Goal: Task Accomplishment & Management: Use online tool/utility

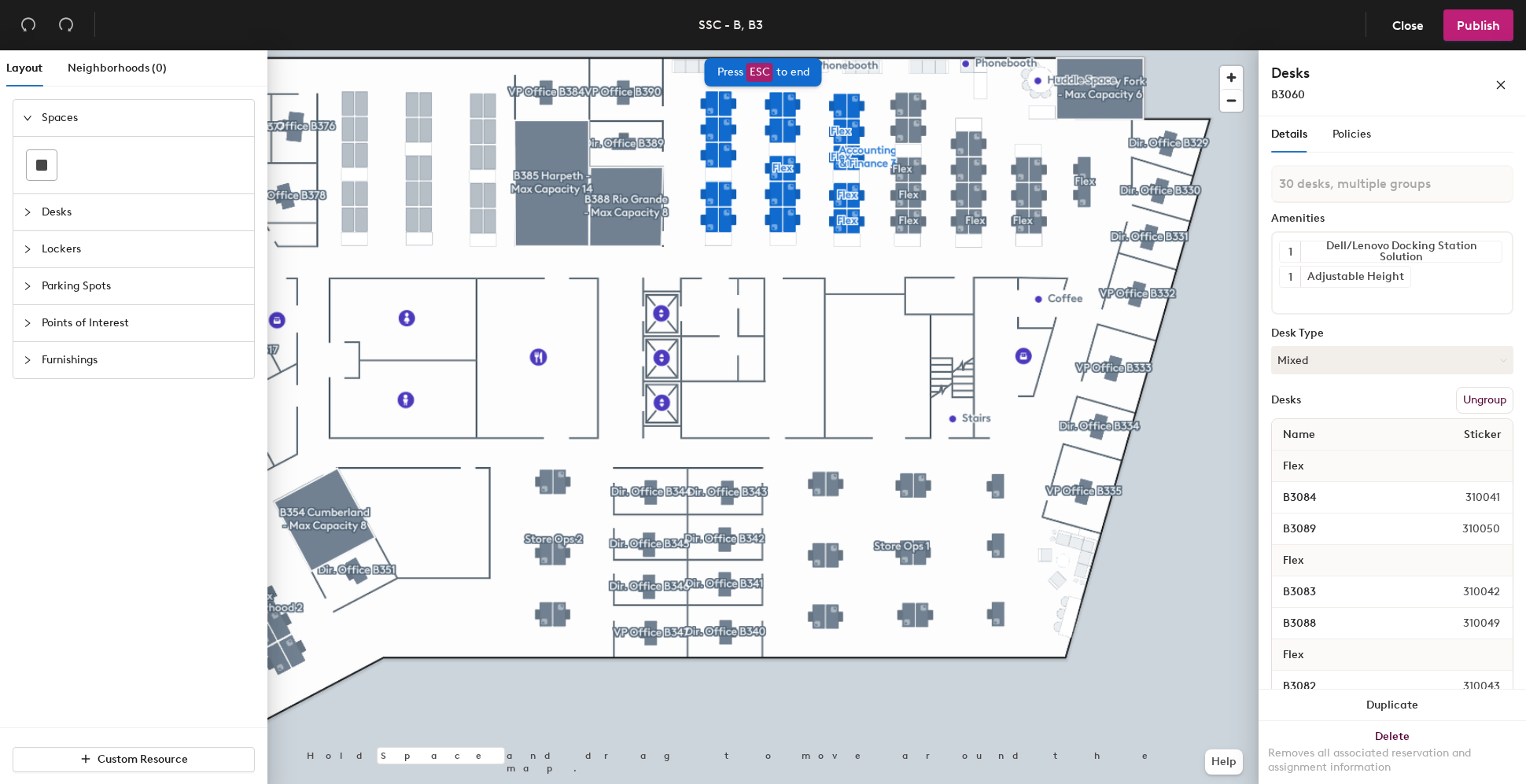
type input "30 desks"
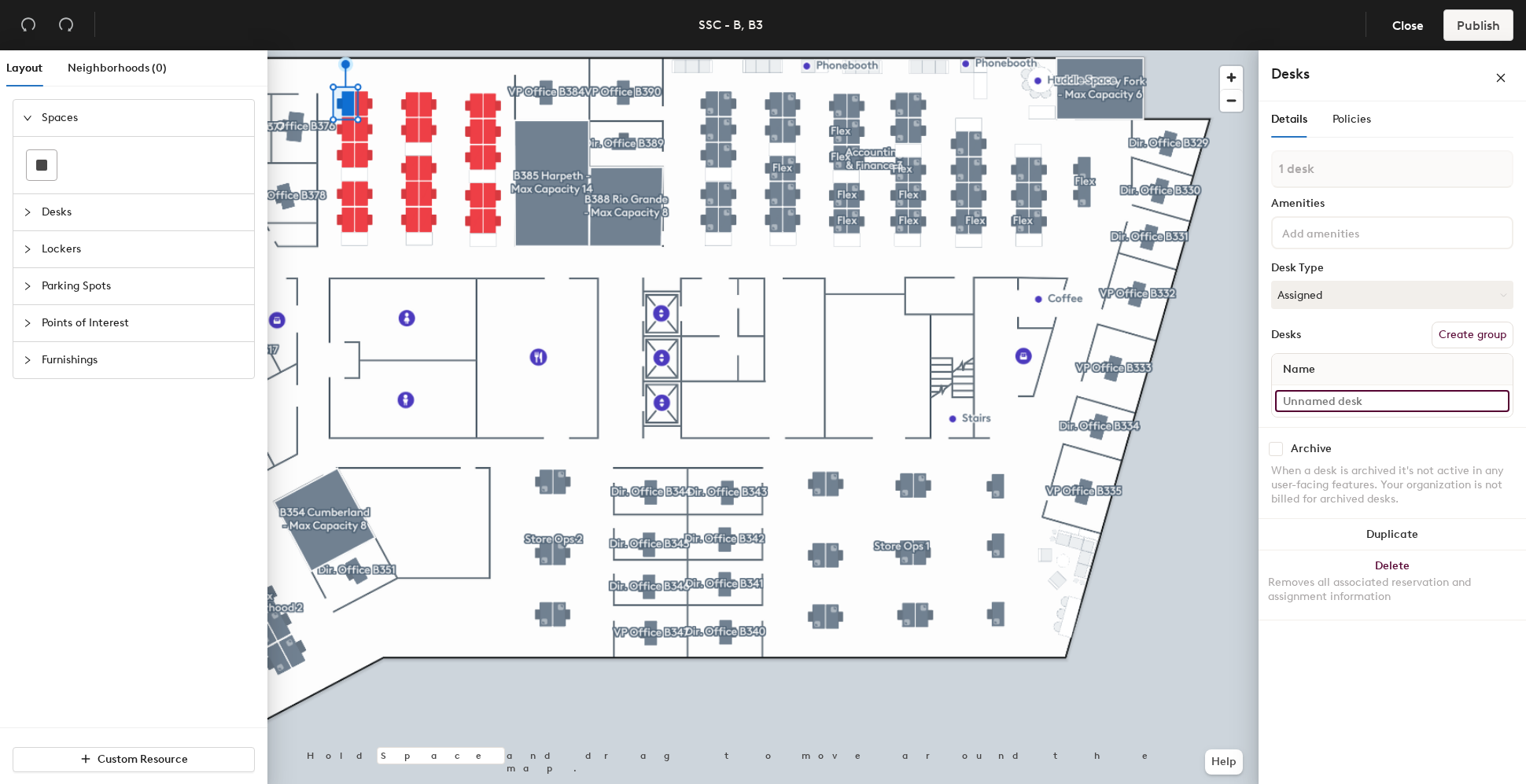
click at [1324, 395] on input at bounding box center [1392, 401] width 235 height 22
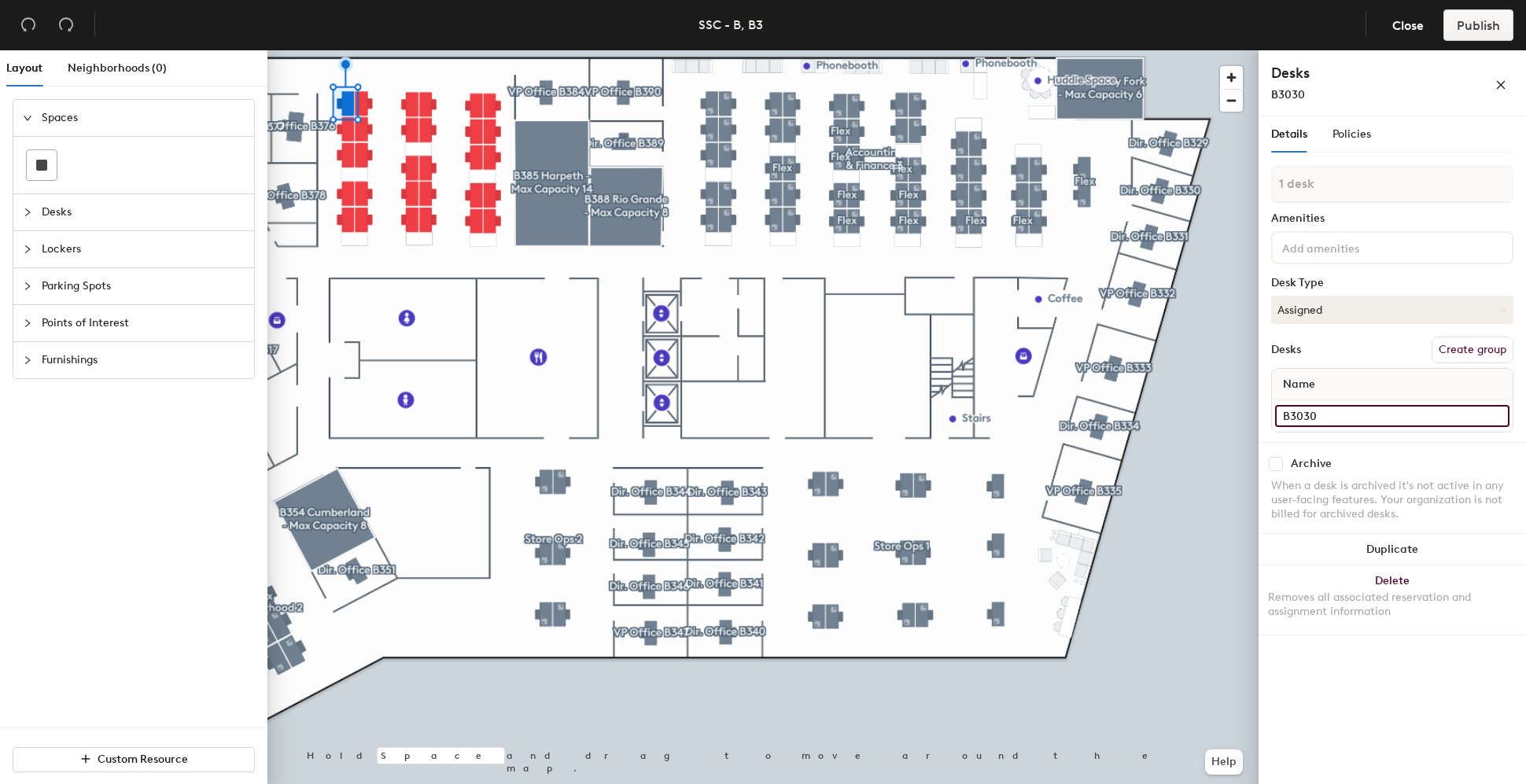
type input "B3030"
click at [364, 50] on div at bounding box center [763, 50] width 991 height 0
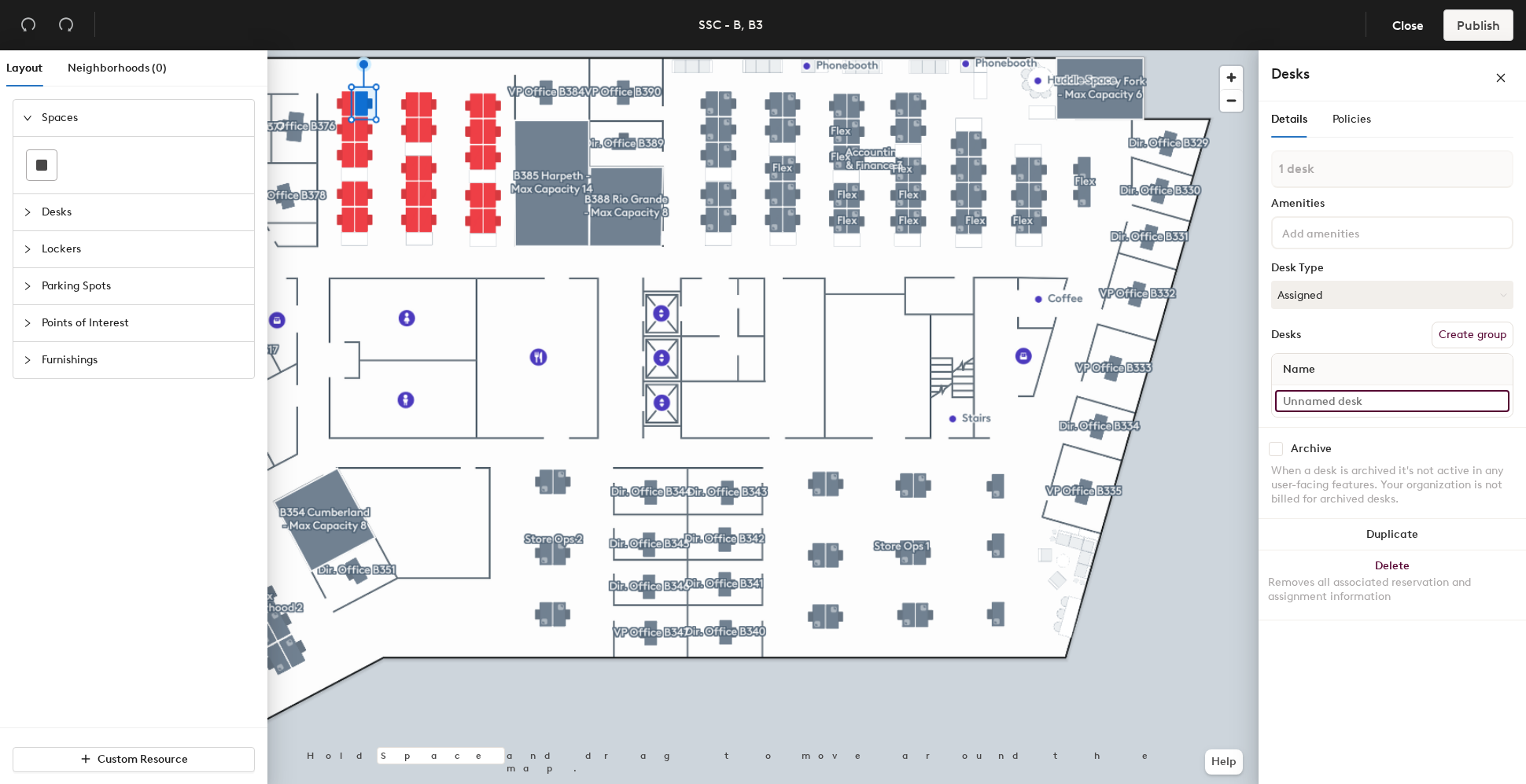
click at [1329, 408] on input at bounding box center [1392, 401] width 235 height 22
click at [344, 50] on div at bounding box center [763, 50] width 991 height 0
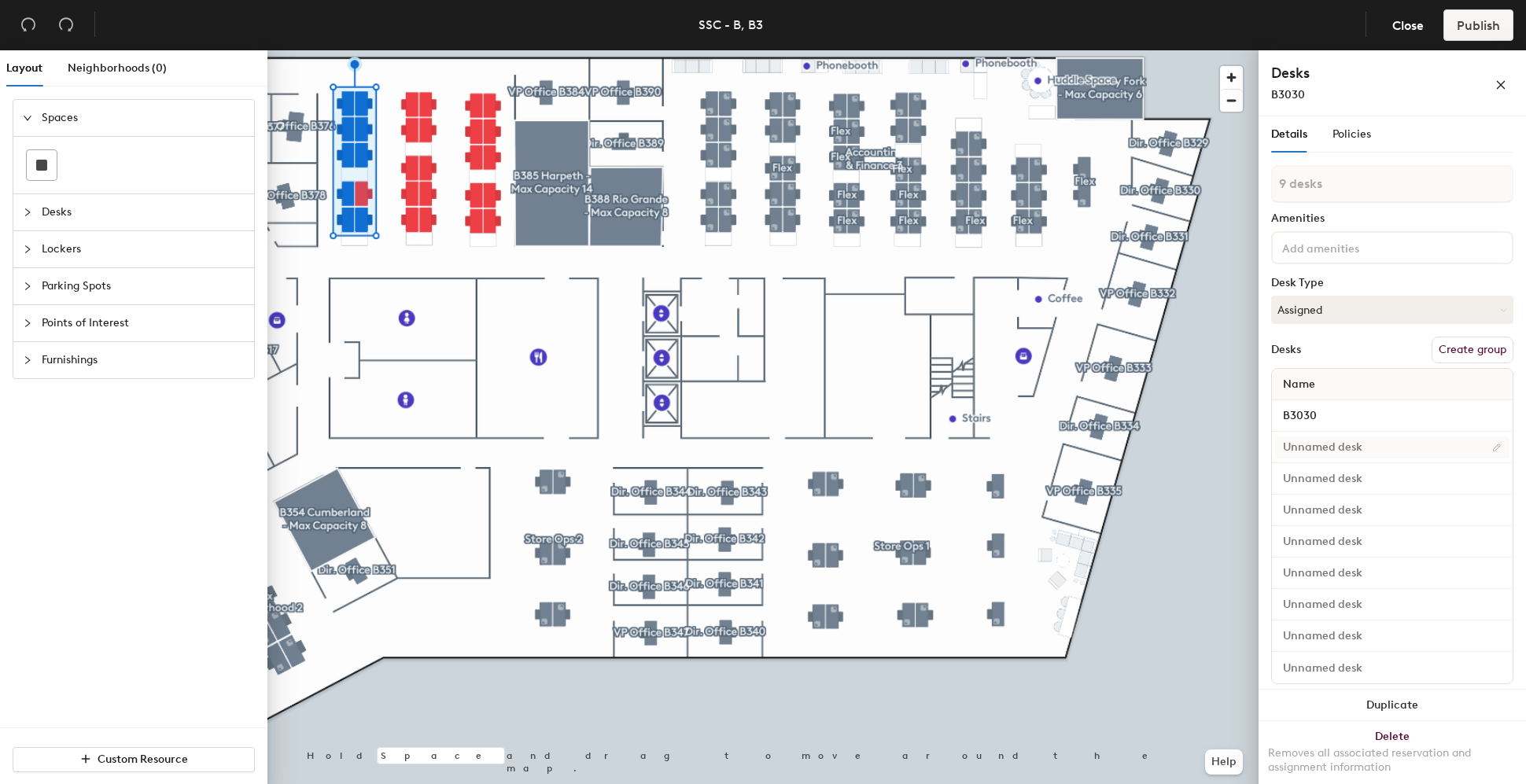
type input "10 desks"
click at [1317, 443] on input at bounding box center [1392, 447] width 235 height 22
type input "B3035"
click at [1300, 477] on input at bounding box center [1392, 479] width 235 height 22
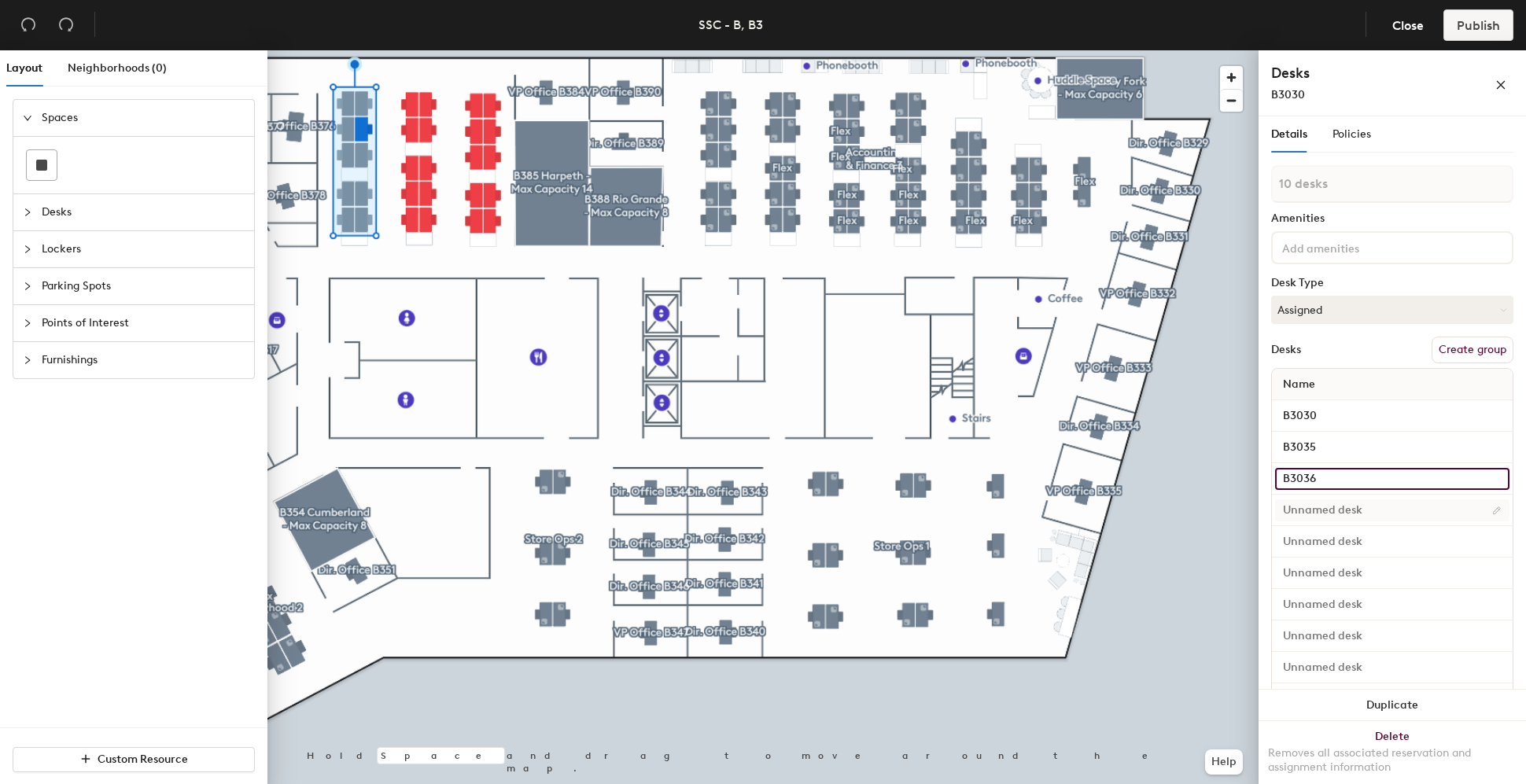
type input "B3036"
click at [1311, 504] on input at bounding box center [1392, 510] width 235 height 22
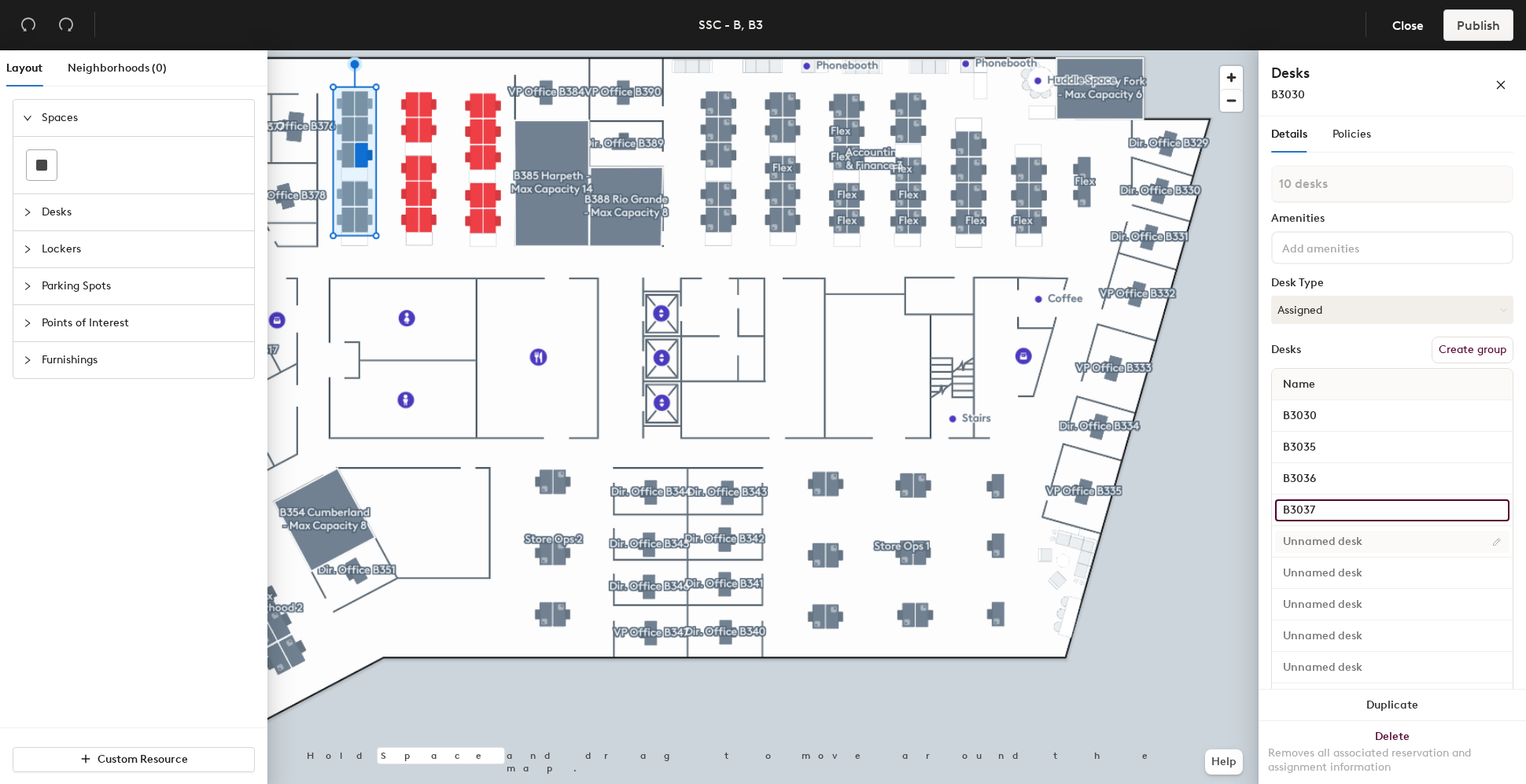
type input "B3037"
click at [1347, 545] on input at bounding box center [1392, 541] width 235 height 22
type input "B3038"
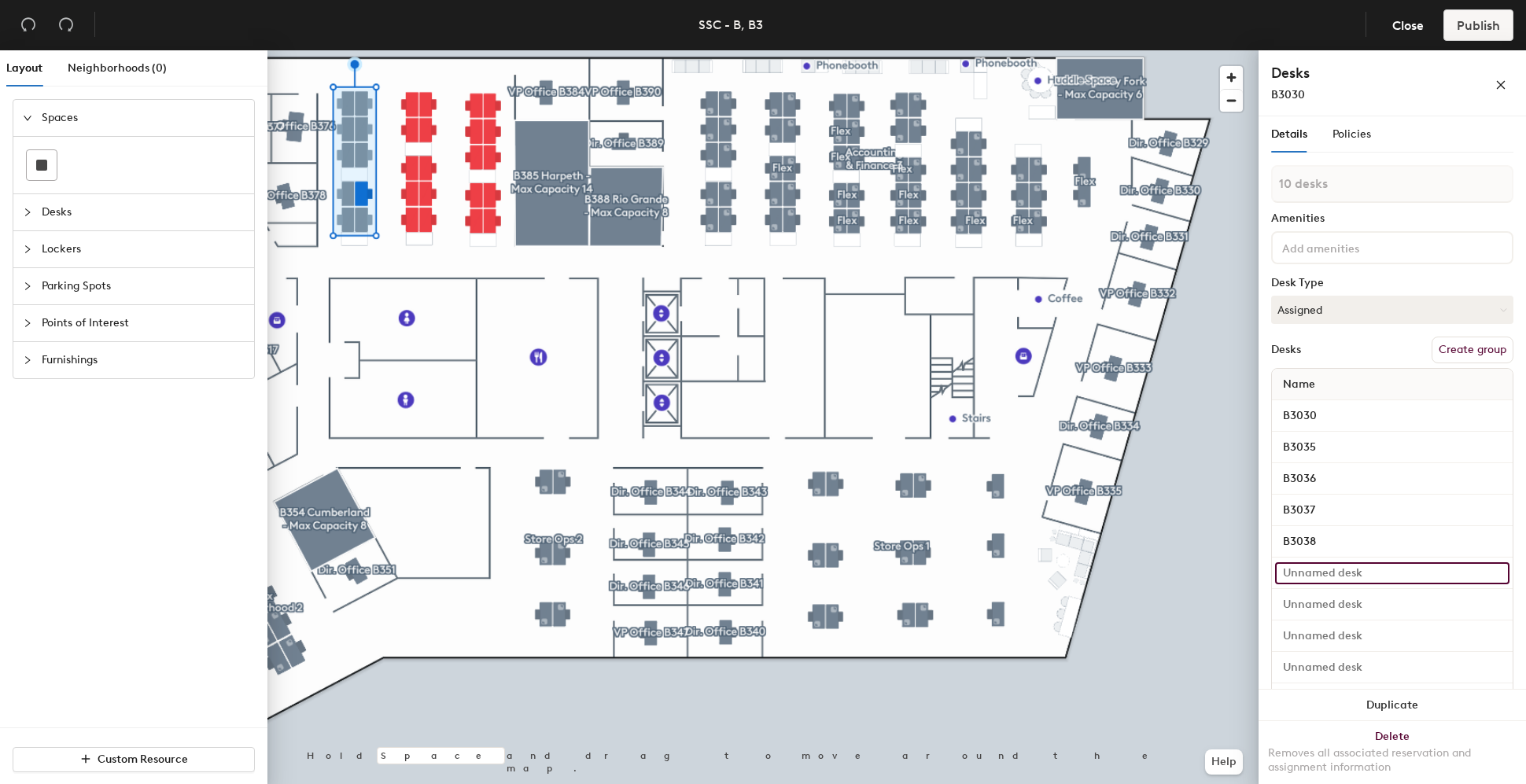
click at [1337, 567] on input at bounding box center [1392, 573] width 235 height 22
type input "B3039"
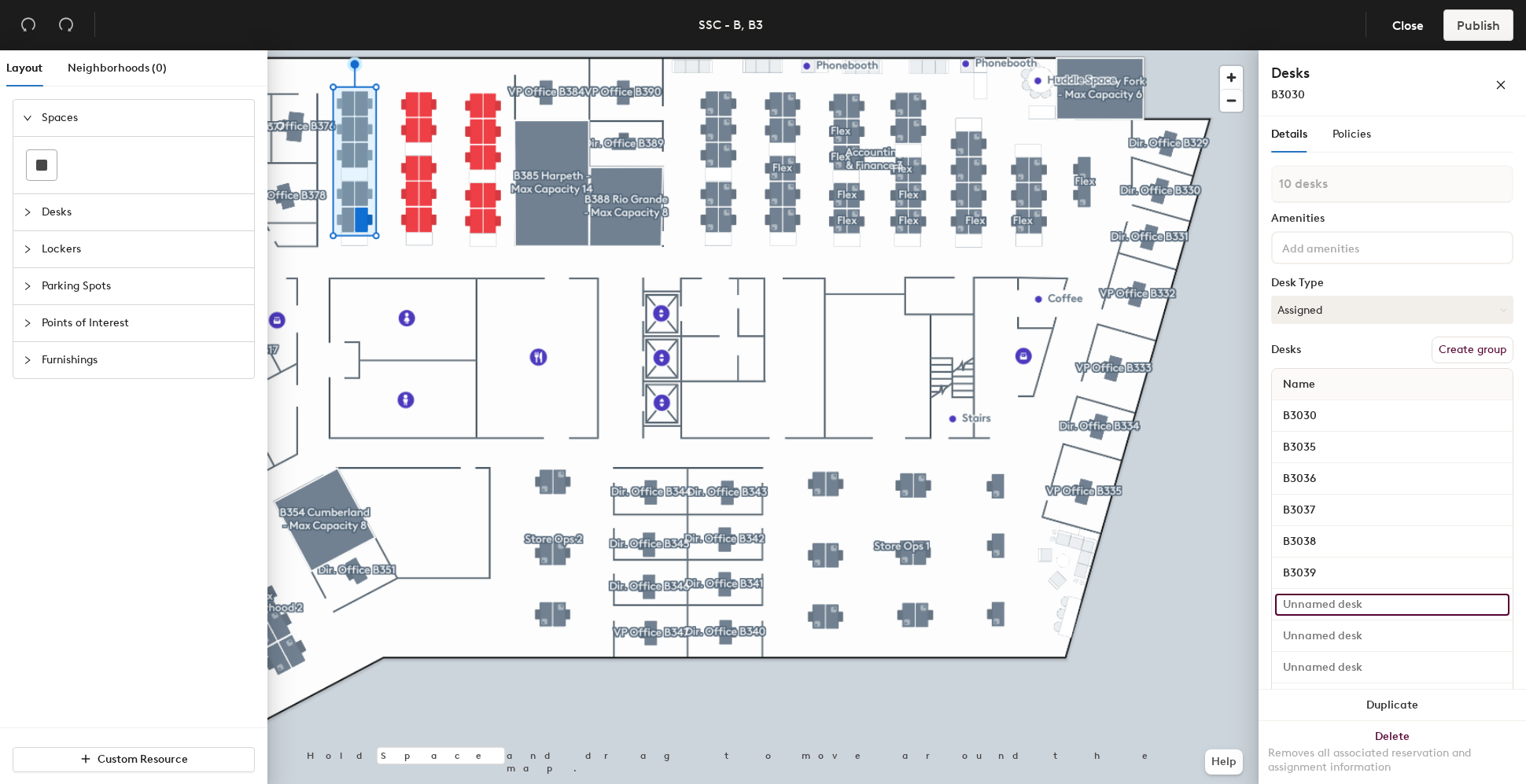
click at [1310, 594] on input at bounding box center [1392, 604] width 235 height 22
type input "B3034"
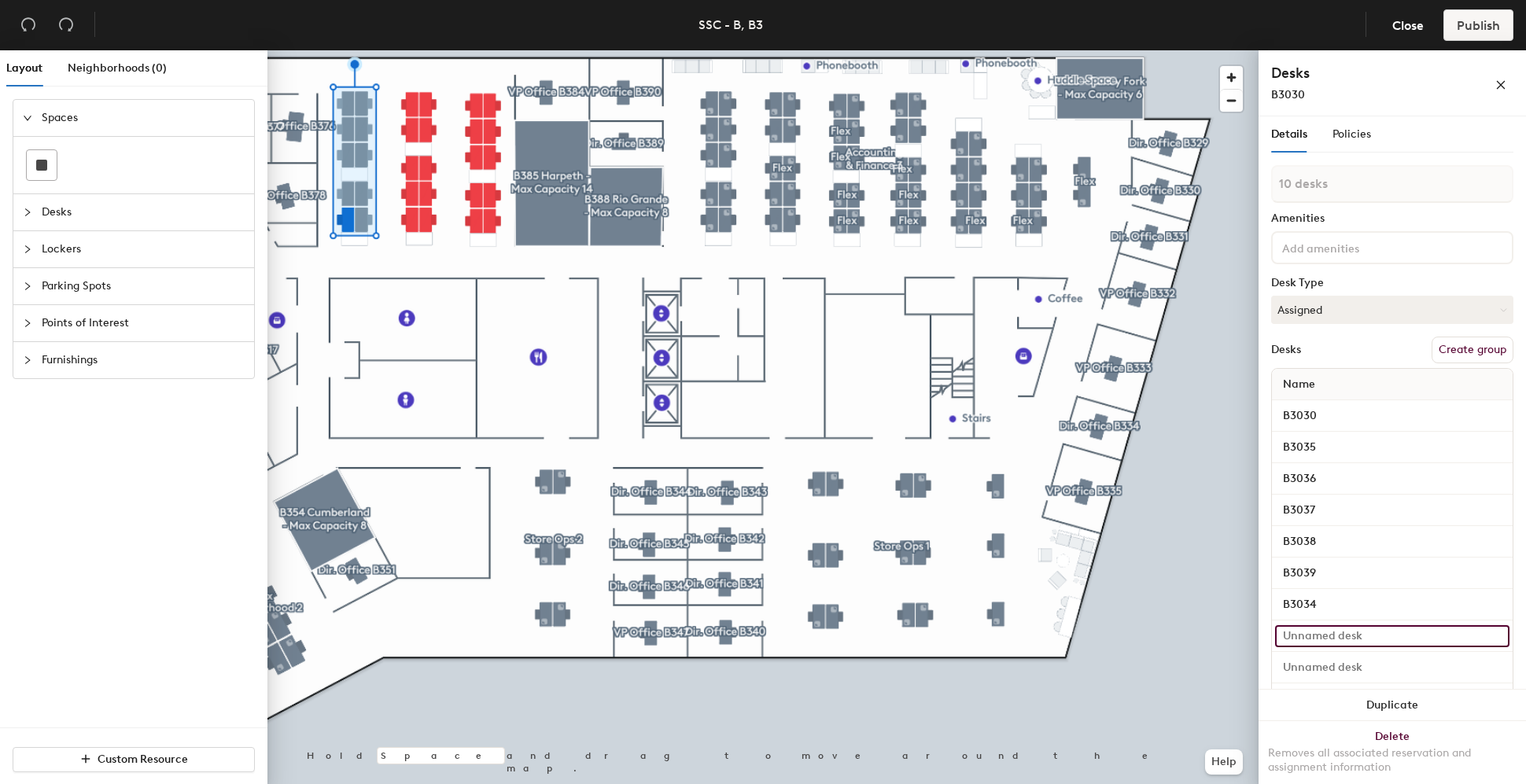
click at [1330, 637] on input at bounding box center [1392, 635] width 235 height 22
type input "B3033"
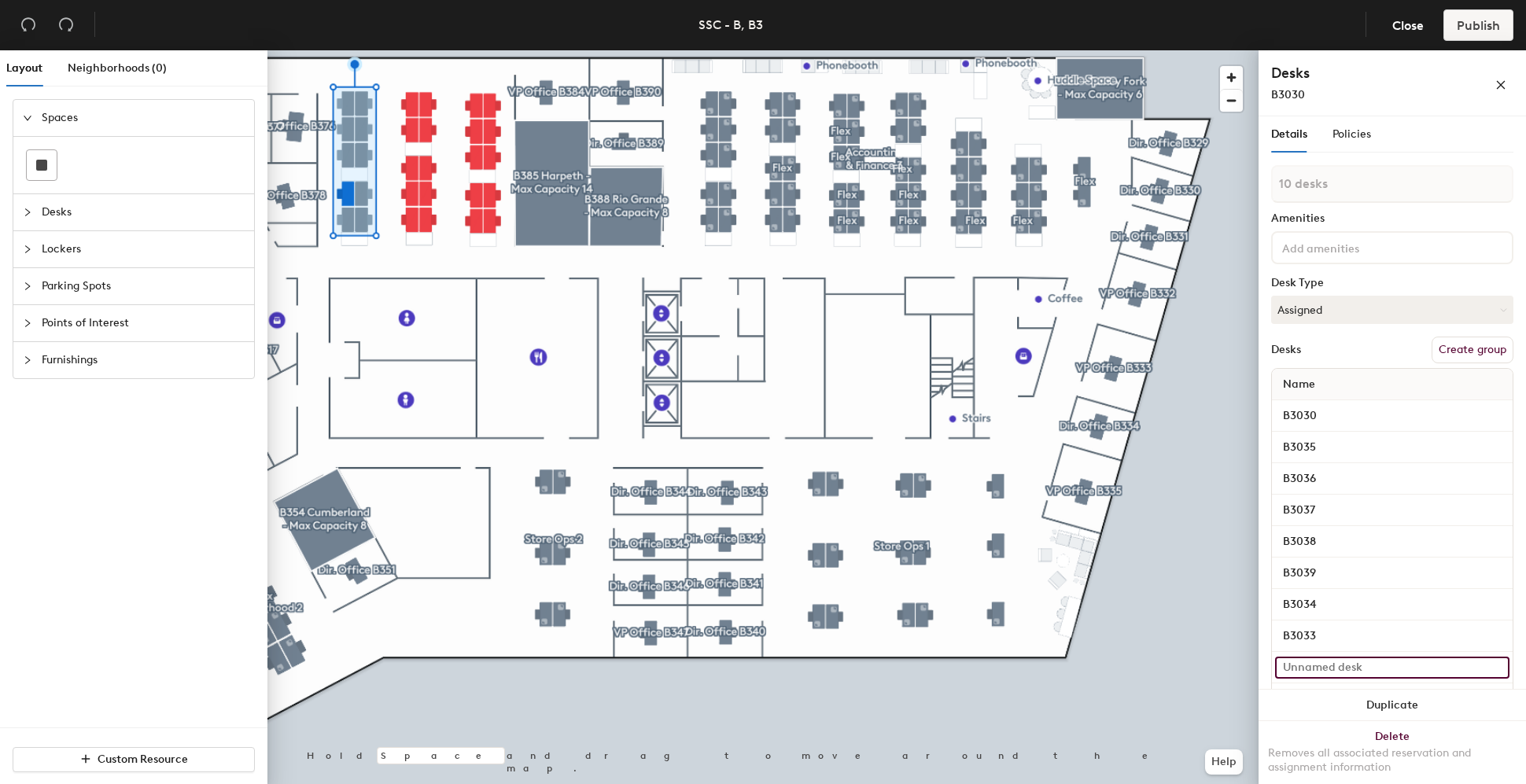
click at [1336, 669] on input at bounding box center [1392, 667] width 235 height 22
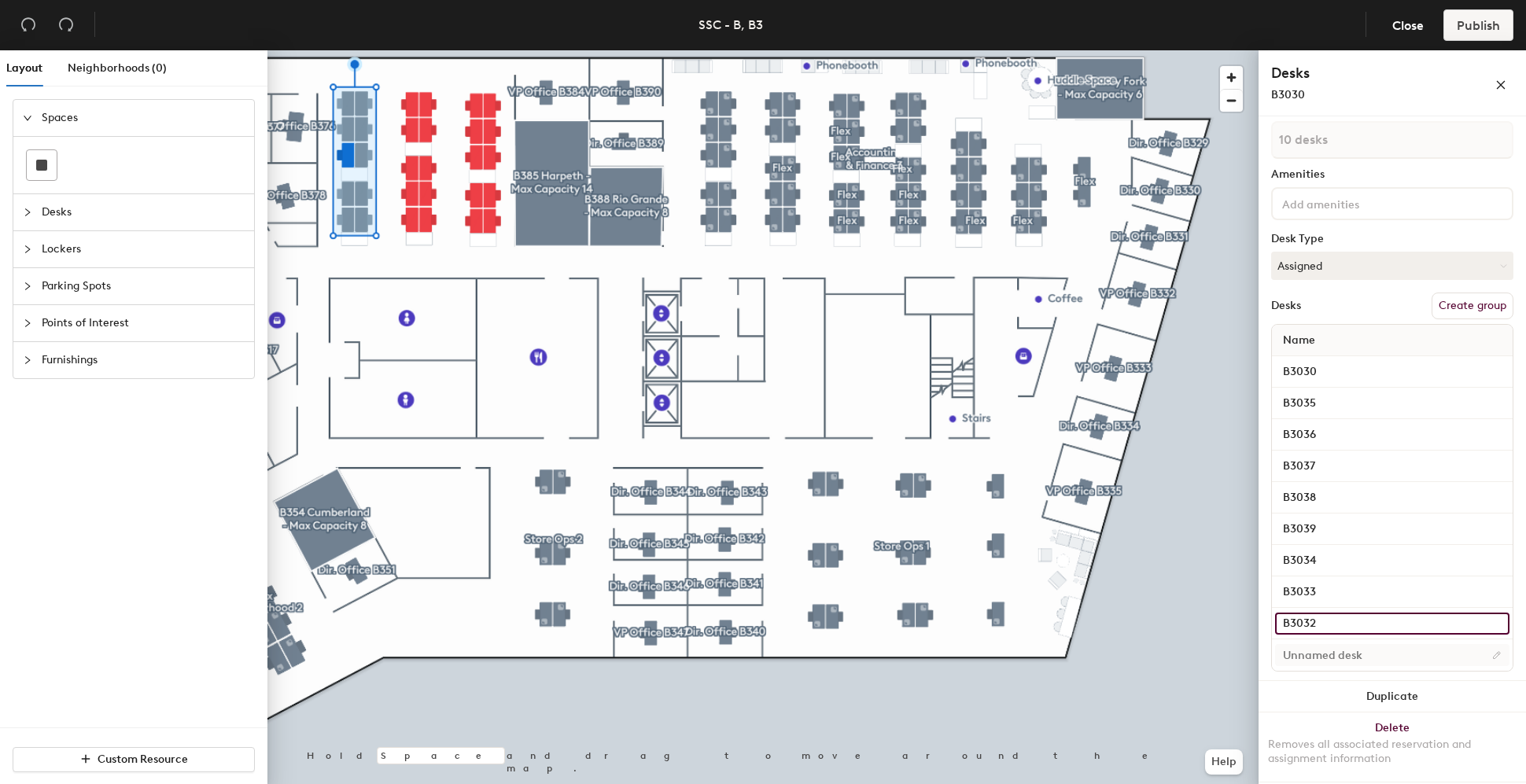
type input "B3032"
click at [1336, 648] on input at bounding box center [1392, 654] width 235 height 22
type input "B3031"
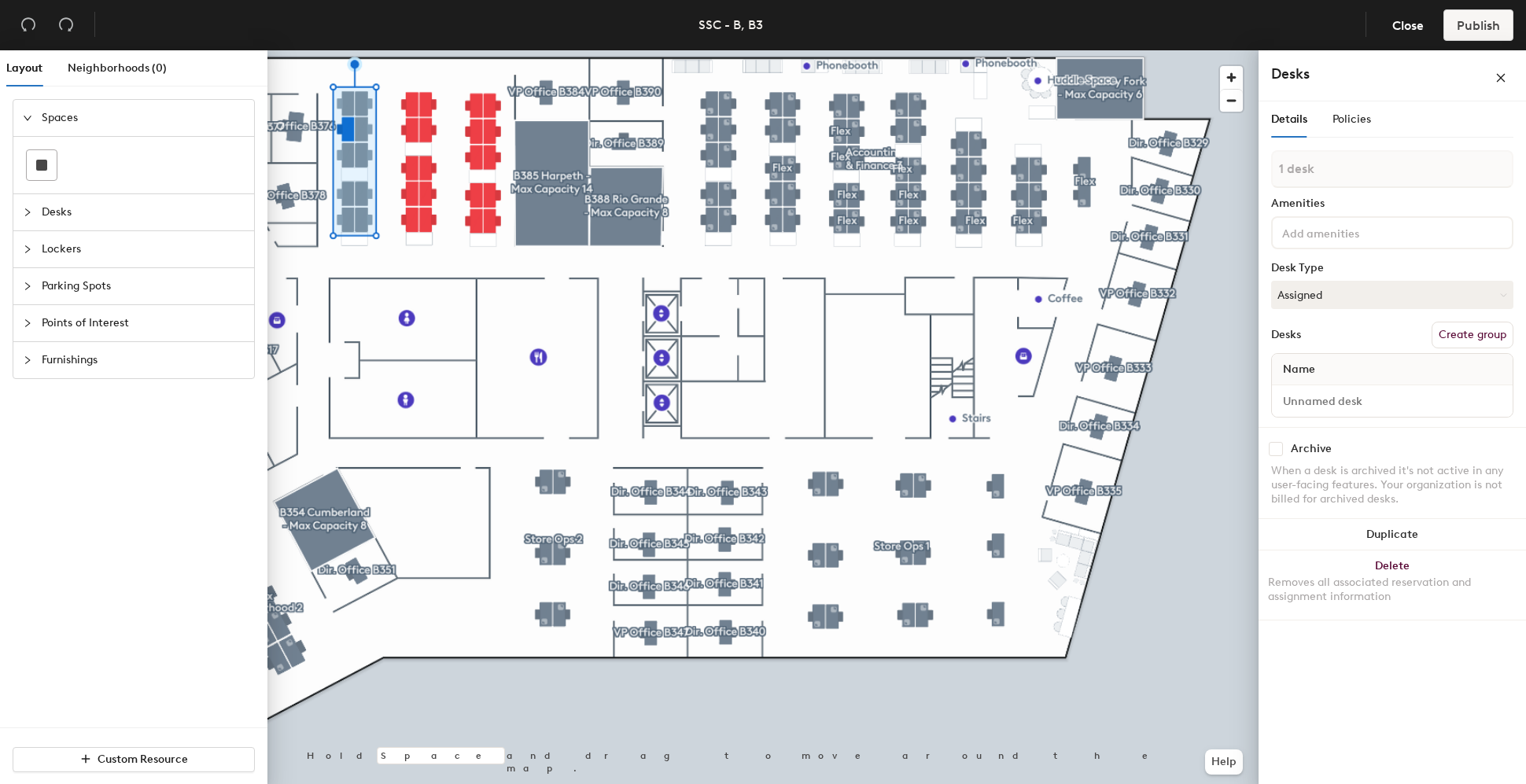
scroll to position [0, 0]
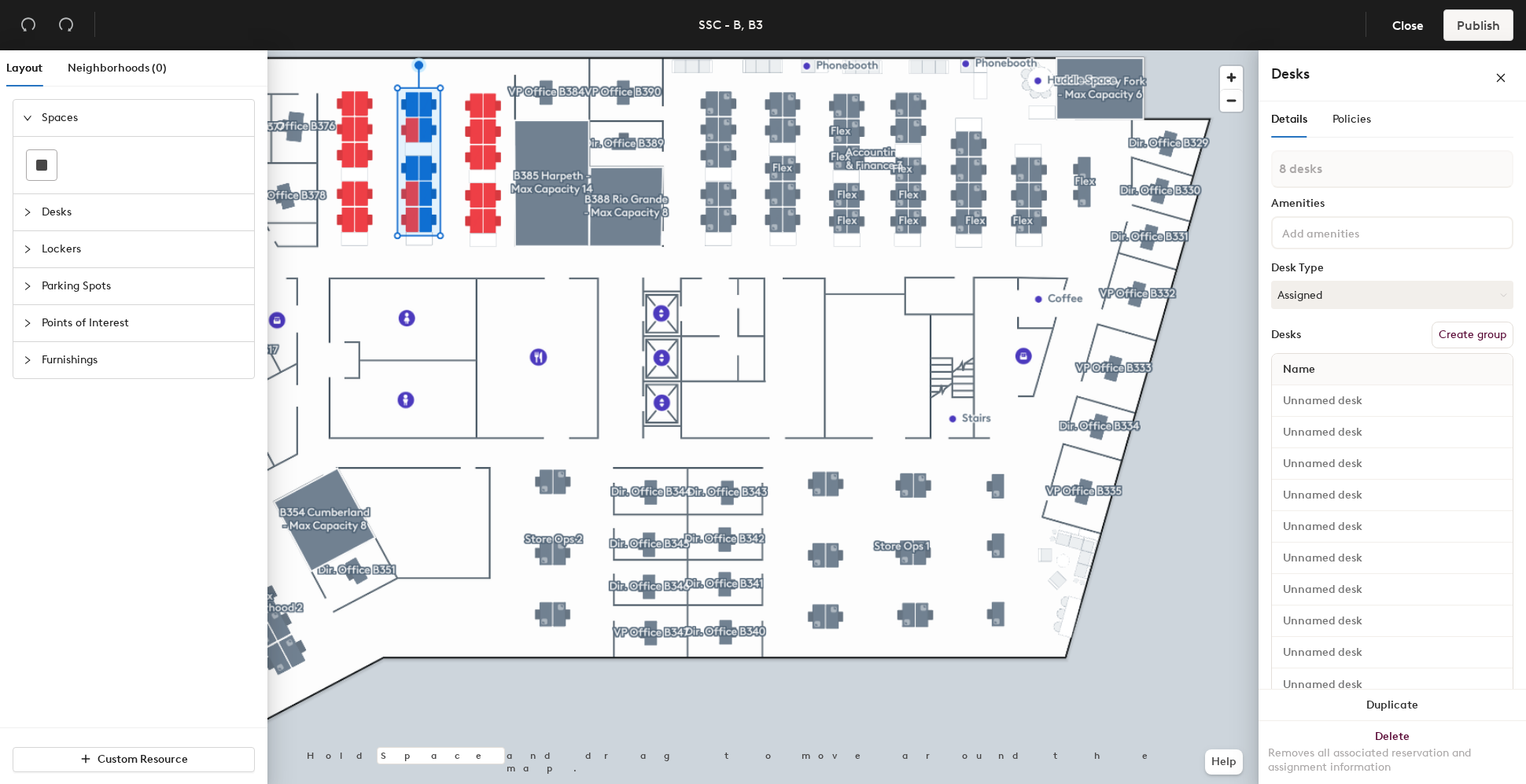
type input "10 desks"
click at [1302, 396] on input at bounding box center [1392, 401] width 235 height 22
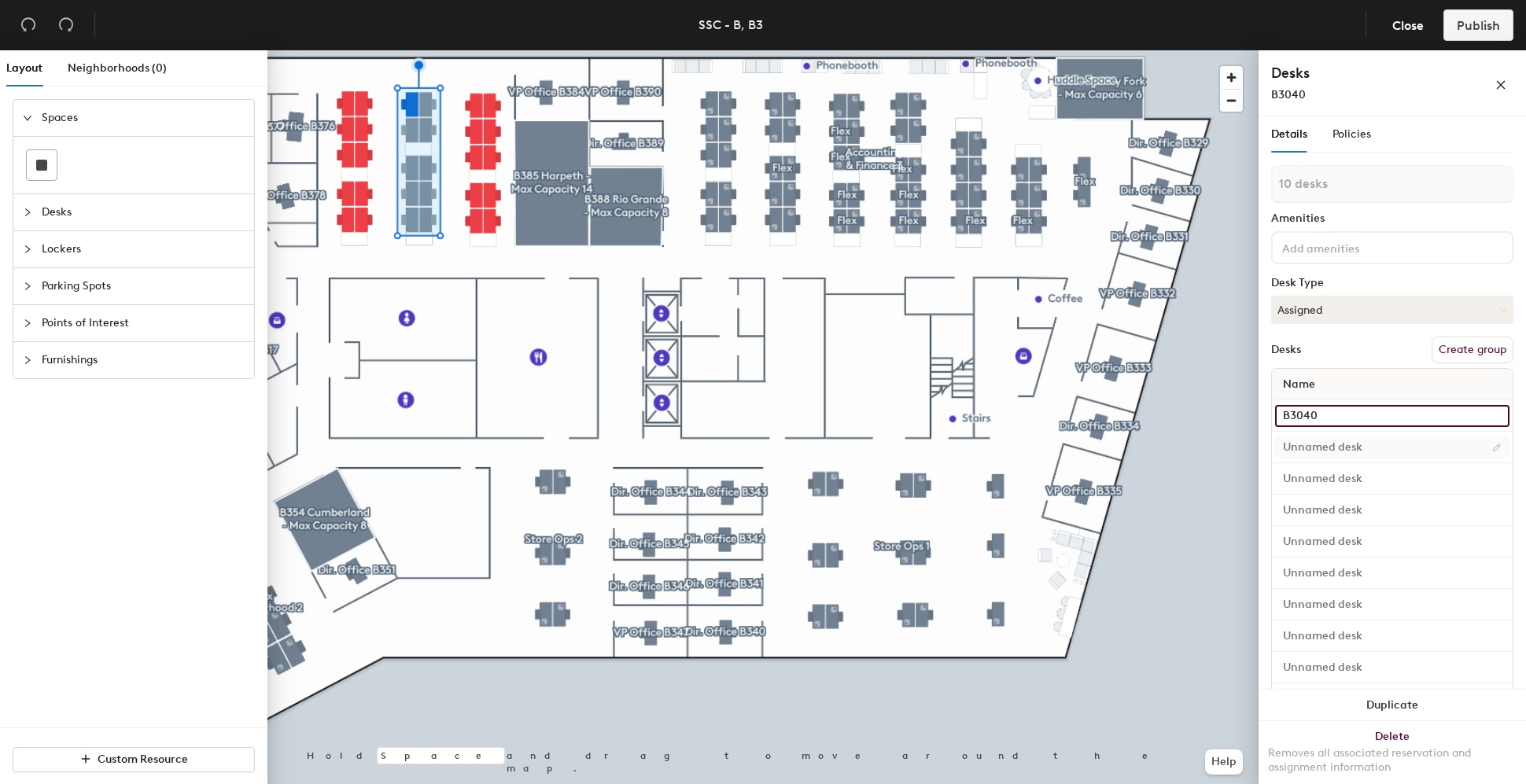
type input "B3040"
click at [1330, 452] on input at bounding box center [1392, 447] width 235 height 22
type input "B3045"
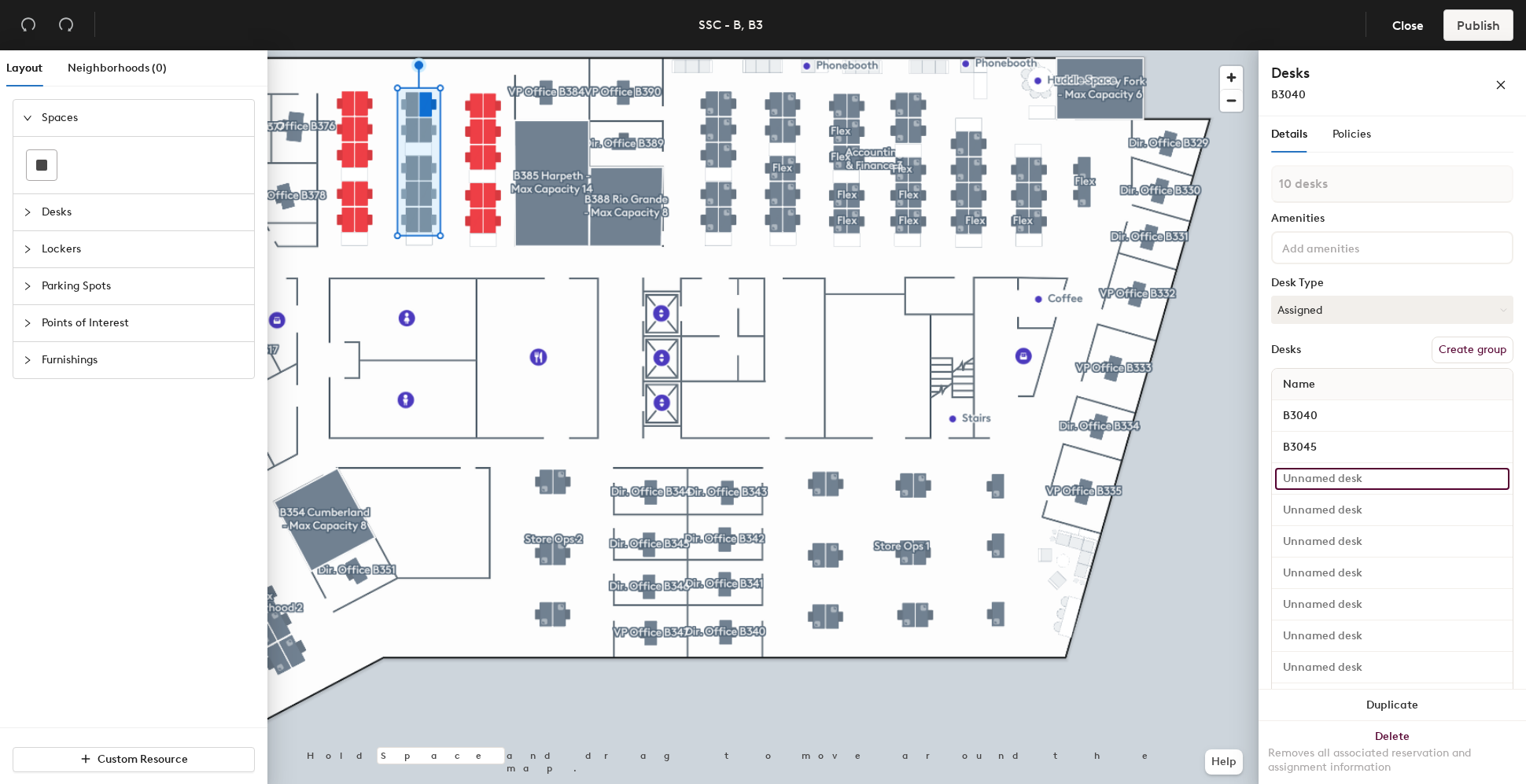
click at [1327, 473] on input at bounding box center [1392, 479] width 235 height 22
type input "B3046"
click at [1329, 504] on input at bounding box center [1392, 510] width 235 height 22
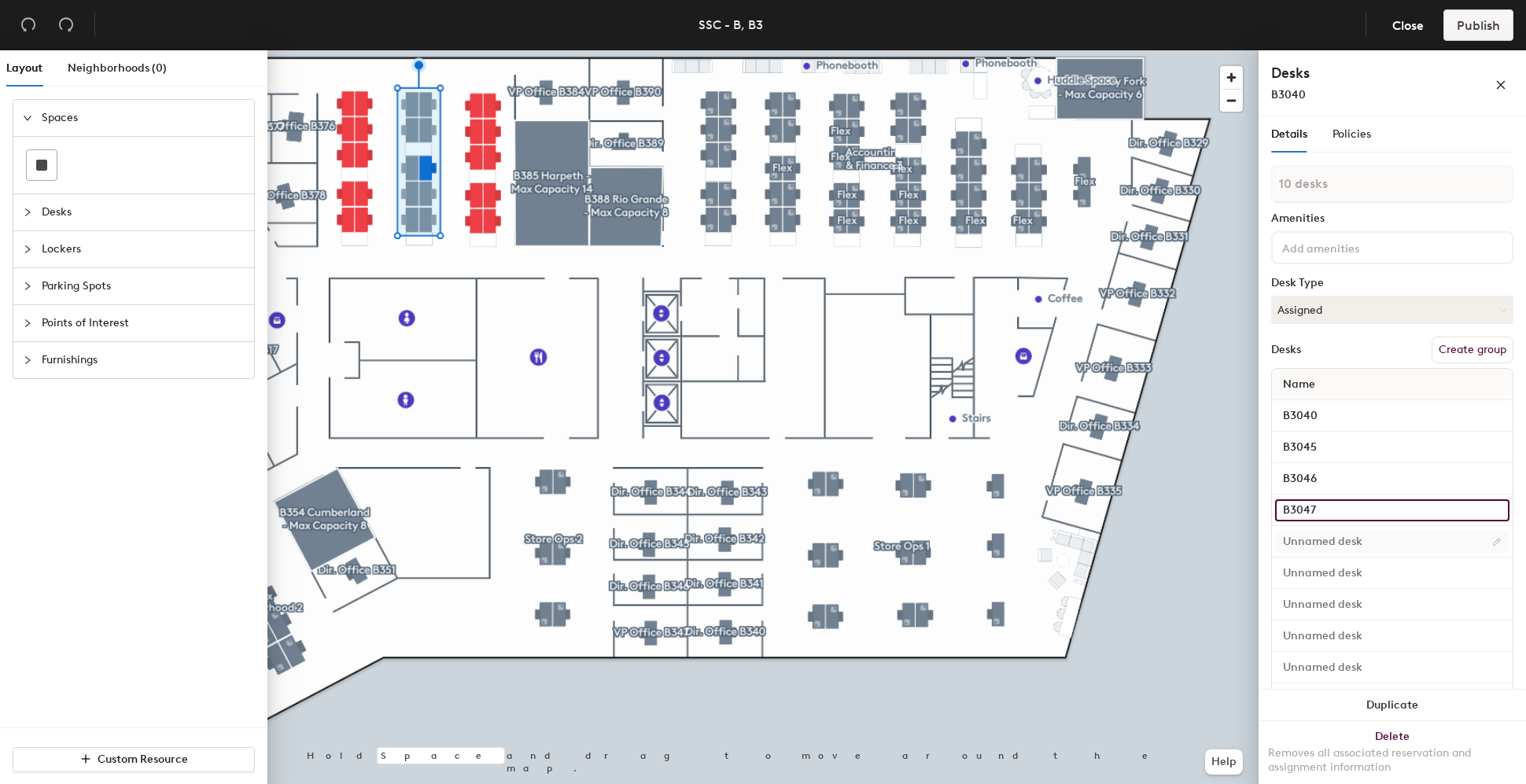
type input "B3047"
click at [1385, 537] on input at bounding box center [1392, 541] width 235 height 22
type input "B"
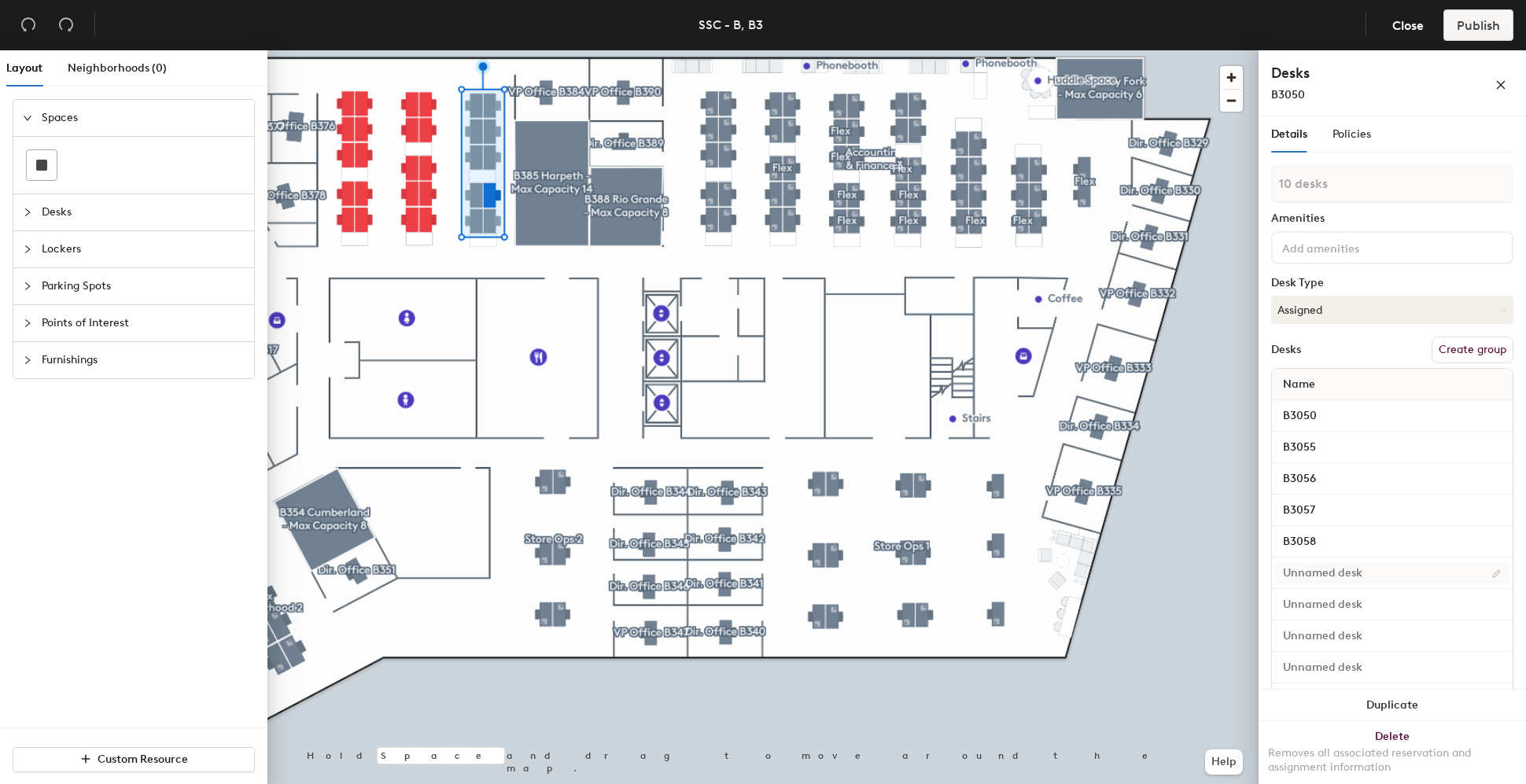
type input "B3058"
click at [1335, 575] on input at bounding box center [1392, 573] width 235 height 22
type input "B3059"
click at [1357, 606] on input at bounding box center [1392, 604] width 235 height 22
type input "B3054"
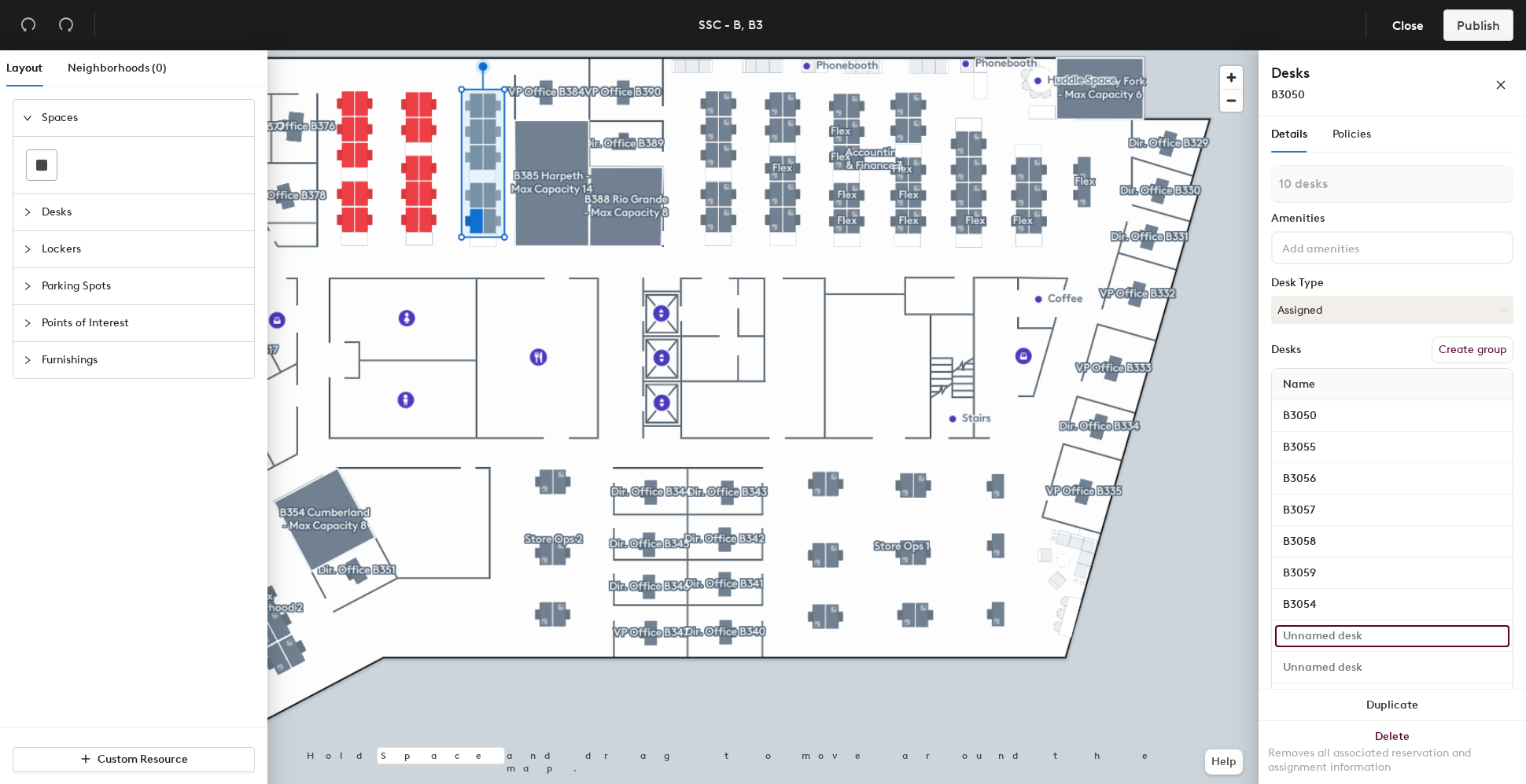
click at [1366, 631] on input at bounding box center [1392, 635] width 235 height 22
type input "B3053"
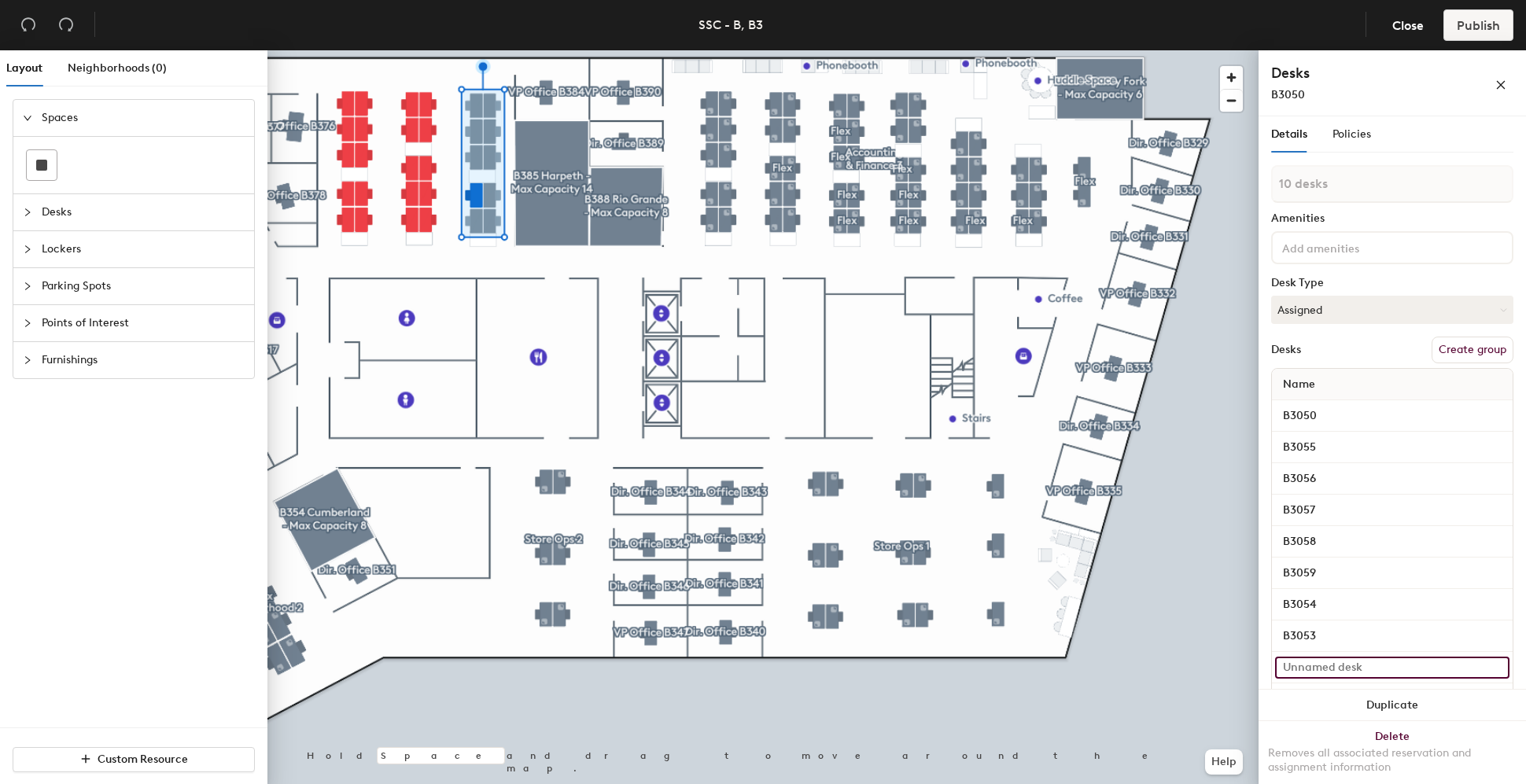
click at [1350, 665] on input at bounding box center [1392, 667] width 235 height 22
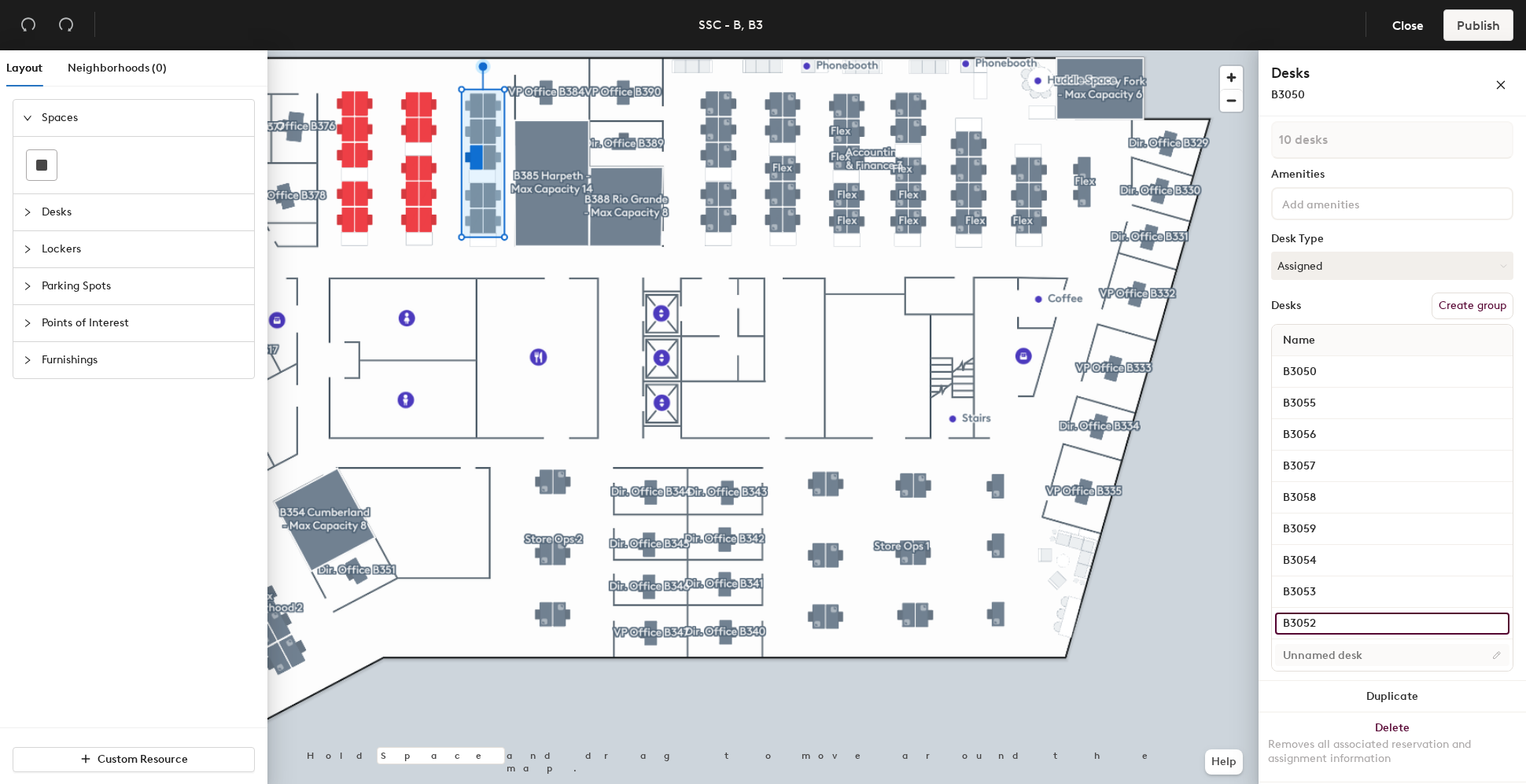
type input "B3052"
click at [1333, 650] on input at bounding box center [1392, 654] width 235 height 22
type input "B3051"
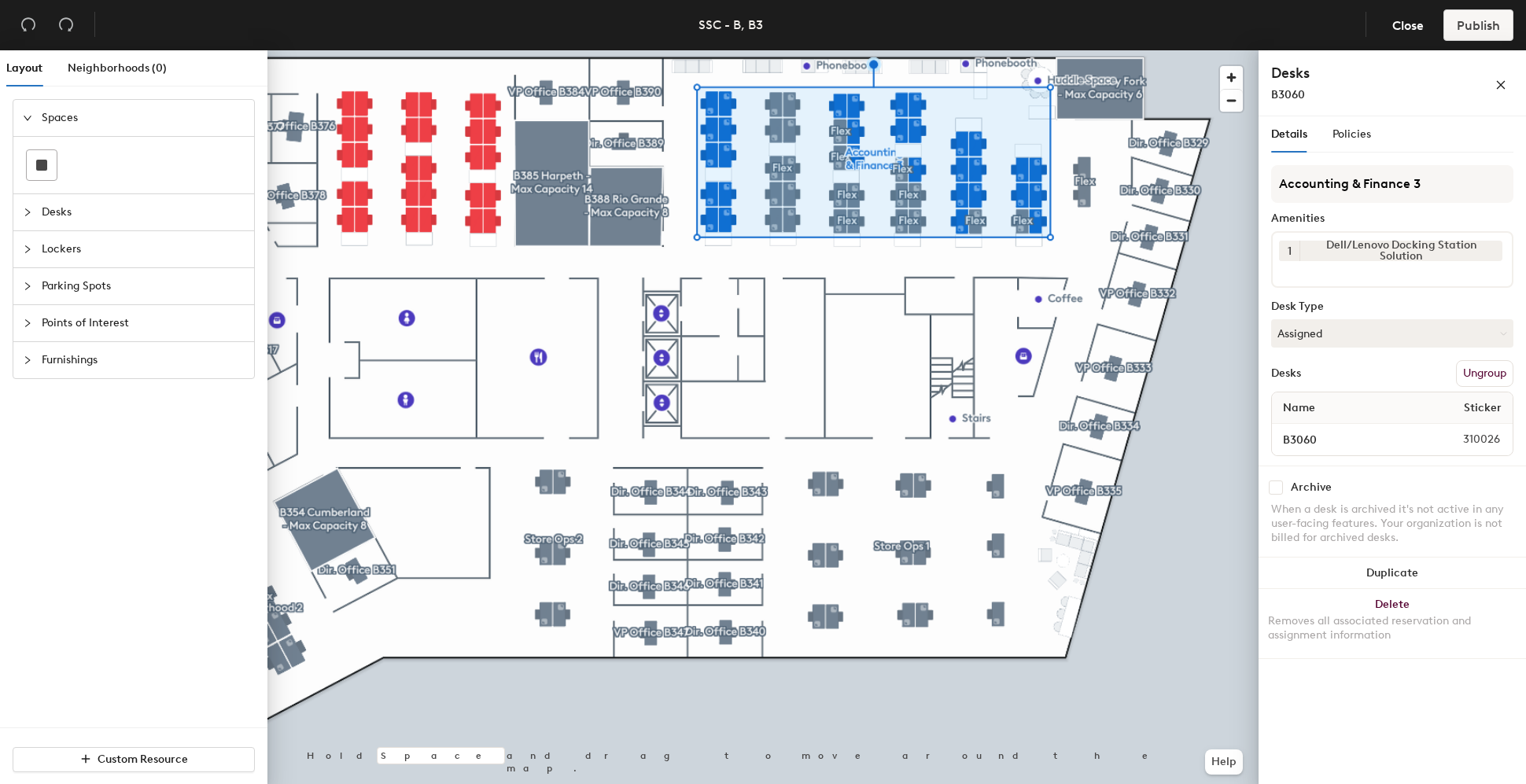
scroll to position [0, 0]
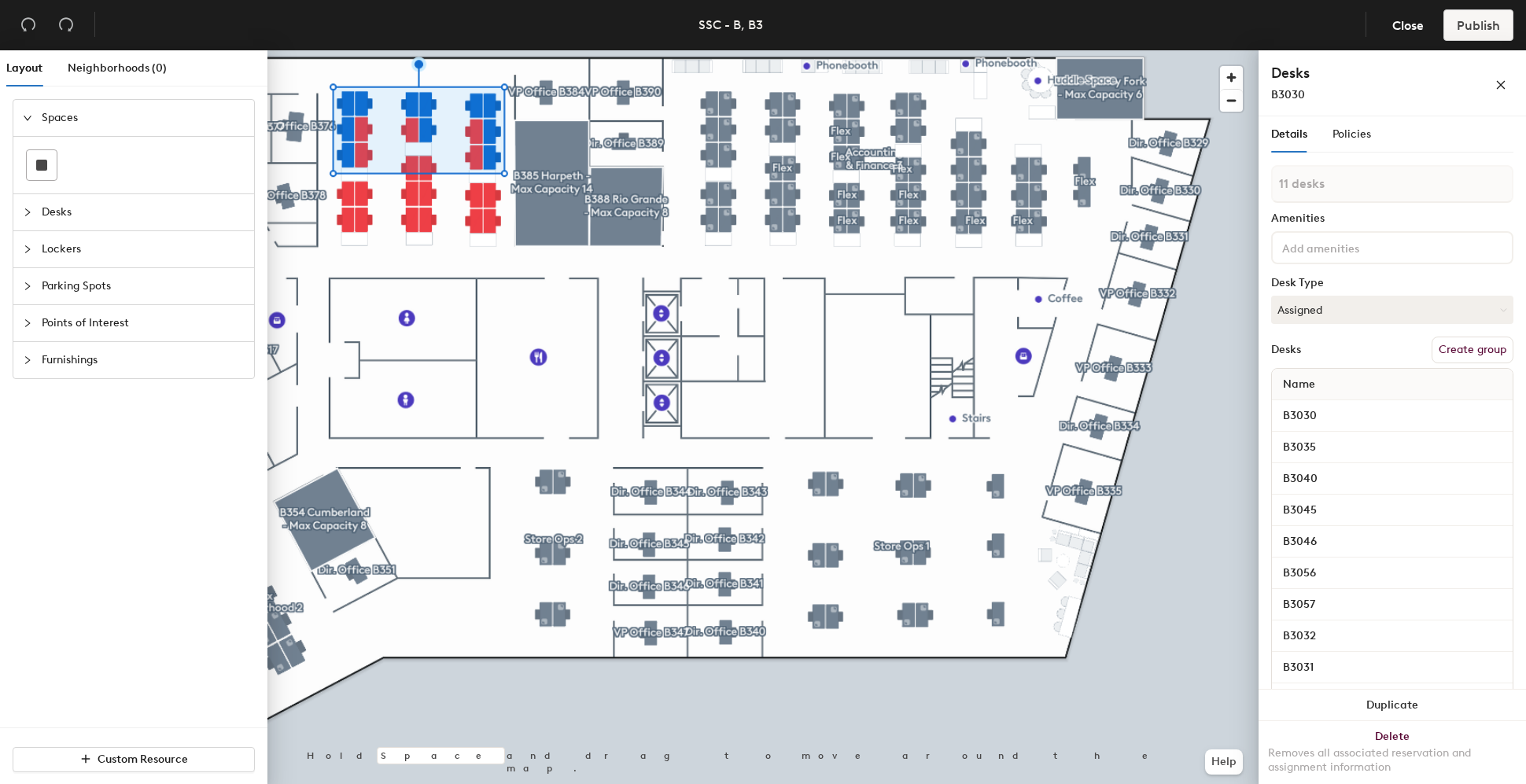
type input "12 desks"
click at [1458, 338] on button "Create group" at bounding box center [1472, 350] width 81 height 27
click at [1252, 177] on div "Layout Neighborhoods (0) Spaces Desks Lockers Parking Spots Points of Interest …" at bounding box center [763, 420] width 1526 height 740
type input "Accounting & Finance 2"
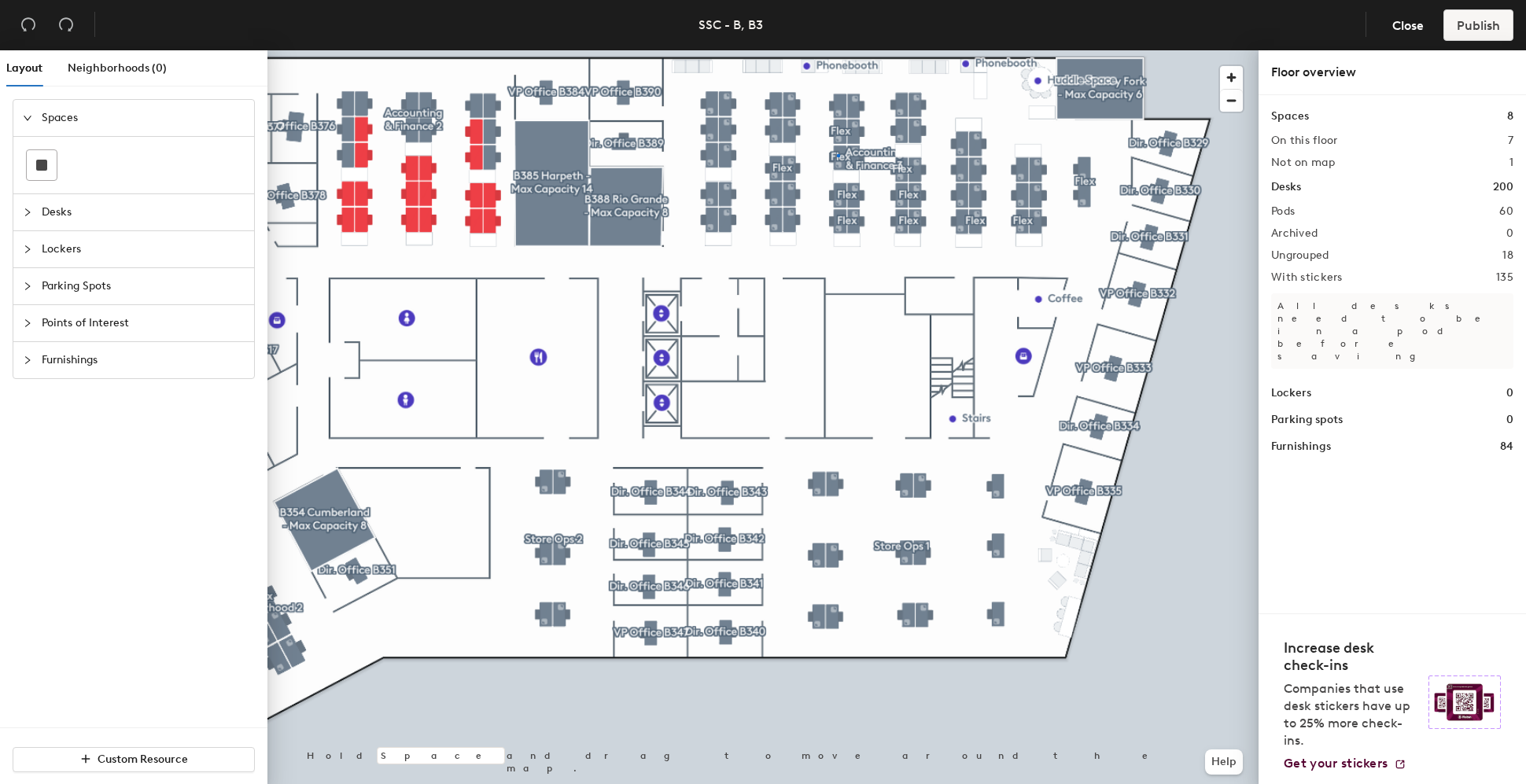
drag, startPoint x: 1337, startPoint y: 181, endPoint x: 1259, endPoint y: 177, distance: 78.1
click at [838, 50] on div at bounding box center [763, 50] width 991 height 0
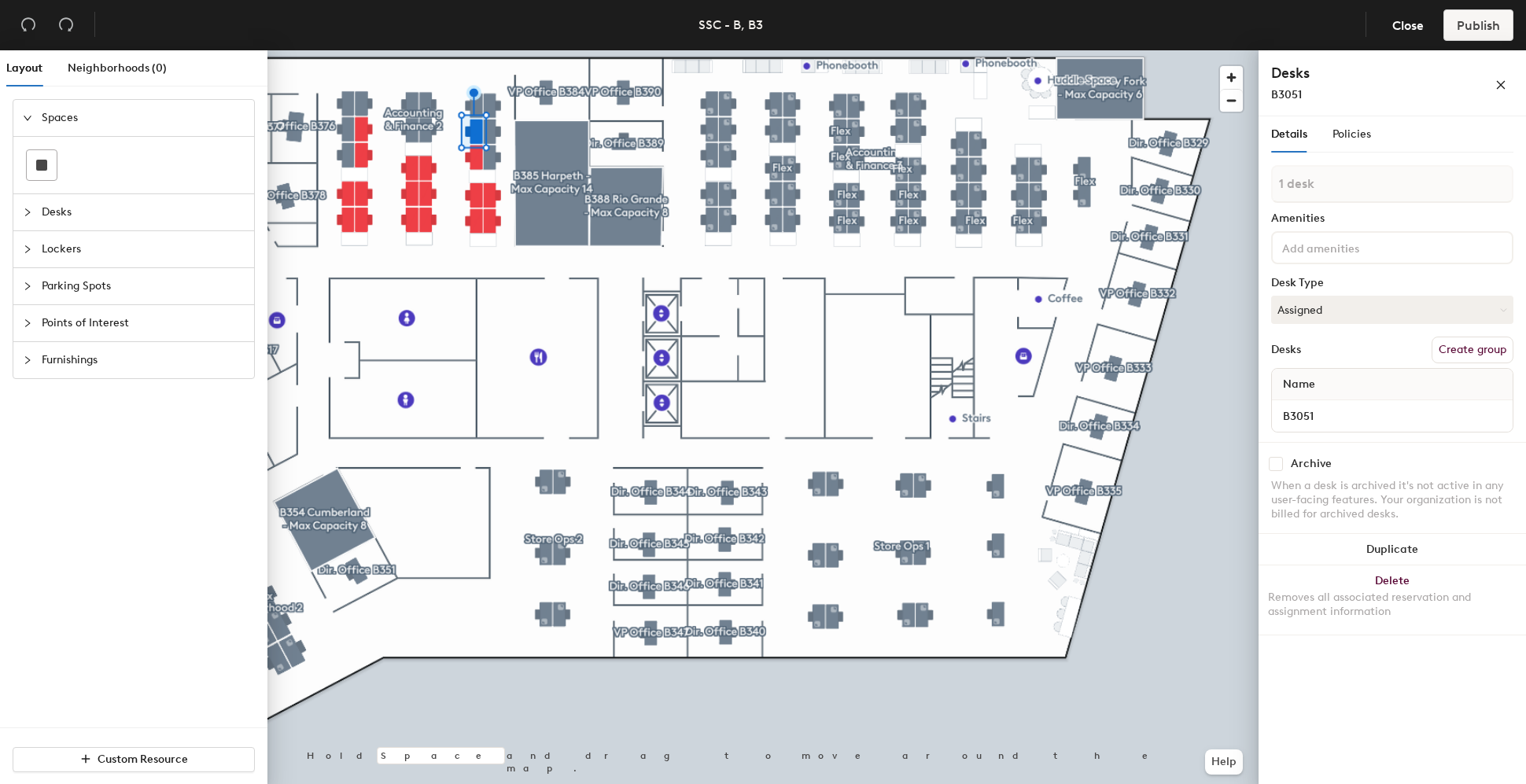
drag, startPoint x: 1479, startPoint y: 344, endPoint x: 1345, endPoint y: 215, distance: 186.0
click at [1465, 327] on div "1 desk Amenities Desk Type Assigned Desks Create group Name B3051" at bounding box center [1392, 304] width 242 height 277
click at [1465, 344] on button "Create group" at bounding box center [1472, 350] width 81 height 27
click at [1084, 167] on div "Layout Neighborhoods (0) Spaces Desks Lockers Parking Spots Points of Interest …" at bounding box center [763, 420] width 1526 height 740
type input "Flex"
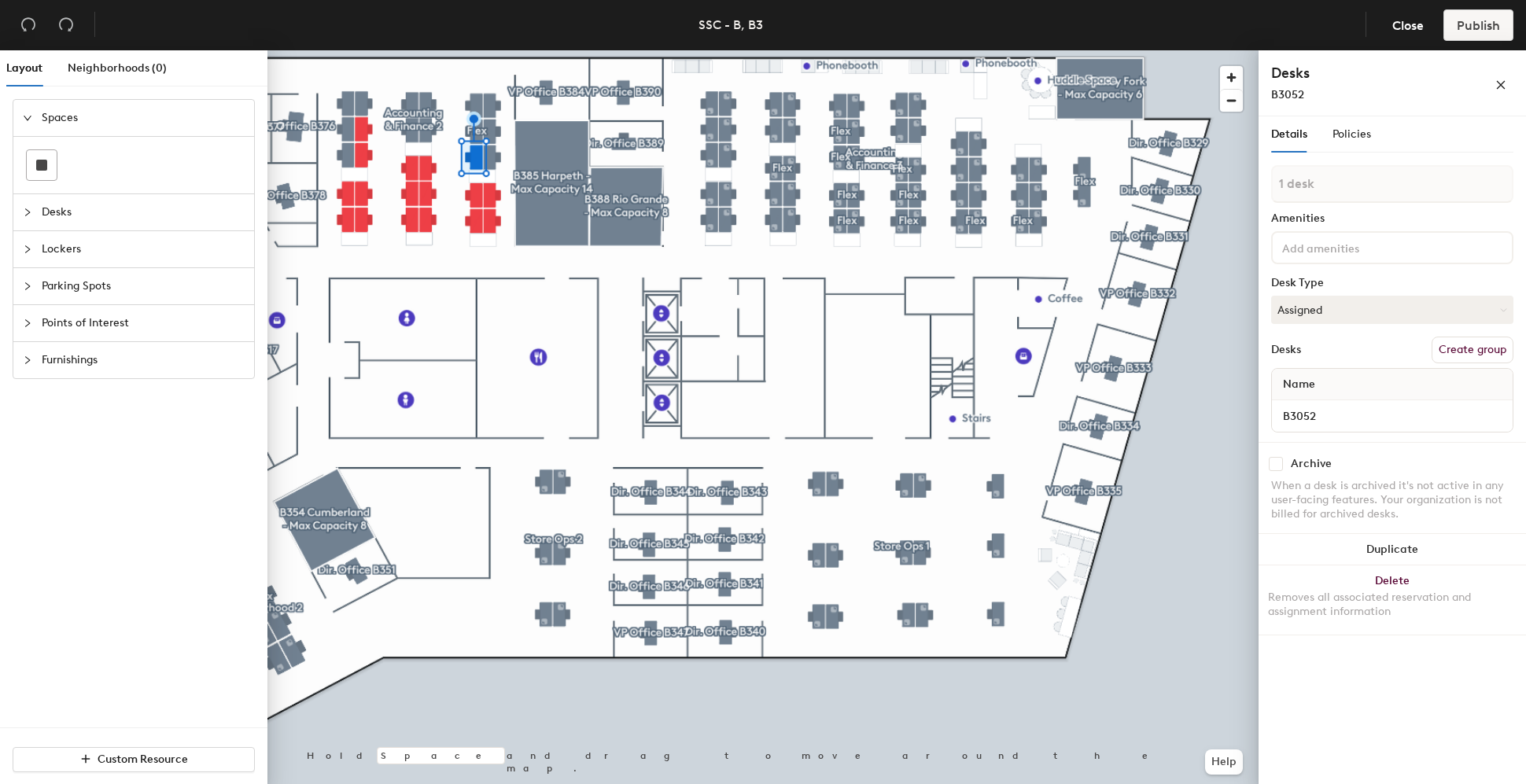
click at [1463, 355] on button "Create group" at bounding box center [1472, 350] width 81 height 27
click at [1178, 182] on div "Layout Neighborhoods (0) Spaces Desks Lockers Parking Spots Points of Interest …" at bounding box center [763, 420] width 1526 height 740
type input "Flex"
type input "2 desks"
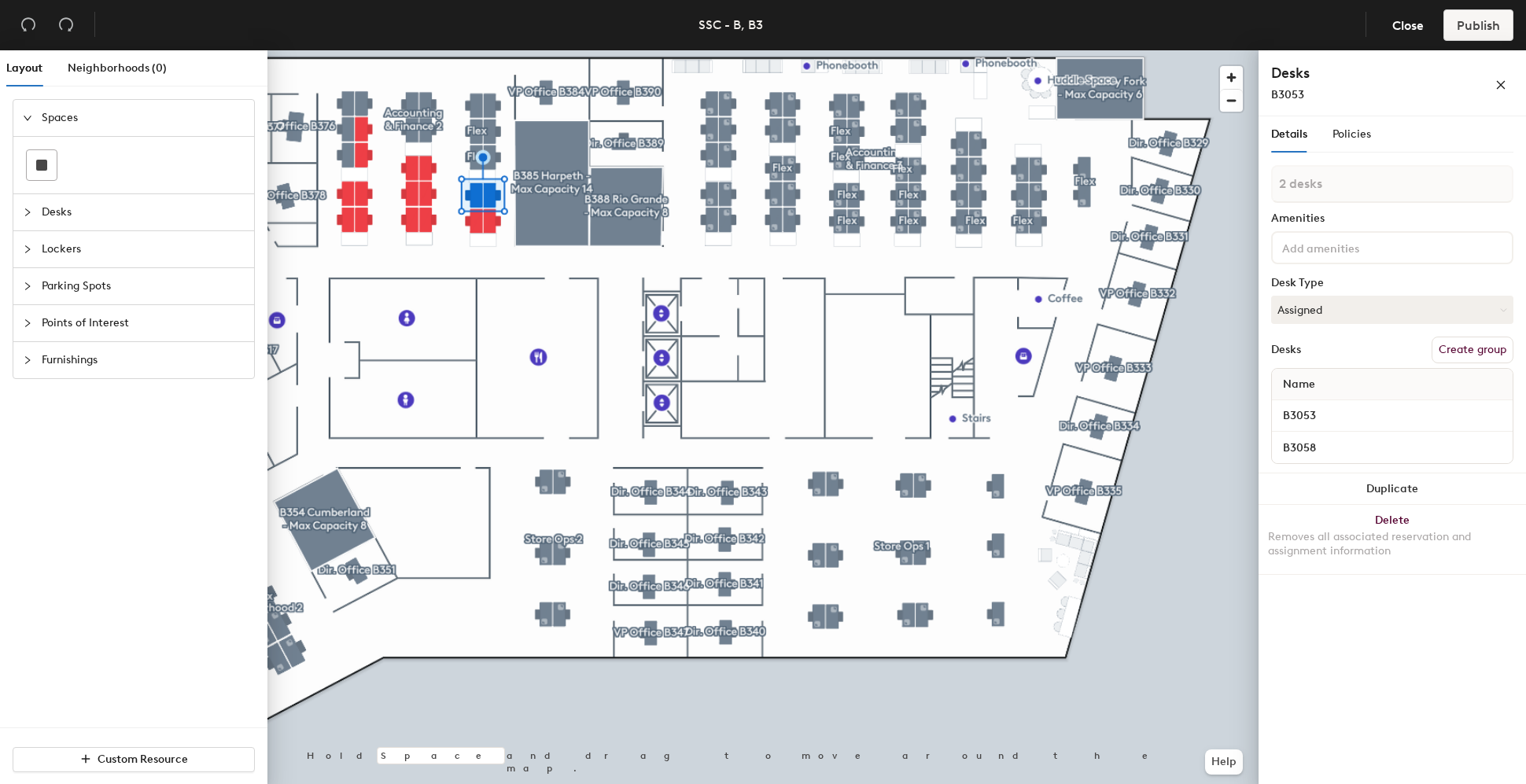
drag, startPoint x: 1479, startPoint y: 336, endPoint x: 1358, endPoint y: 202, distance: 180.5
click at [1479, 337] on button "Create group" at bounding box center [1472, 350] width 81 height 27
click at [991, 106] on div "Layout Neighborhoods (0) Spaces Desks Lockers Parking Spots Points of Interest …" at bounding box center [763, 420] width 1526 height 740
type input "Flex"
type input "2 desks"
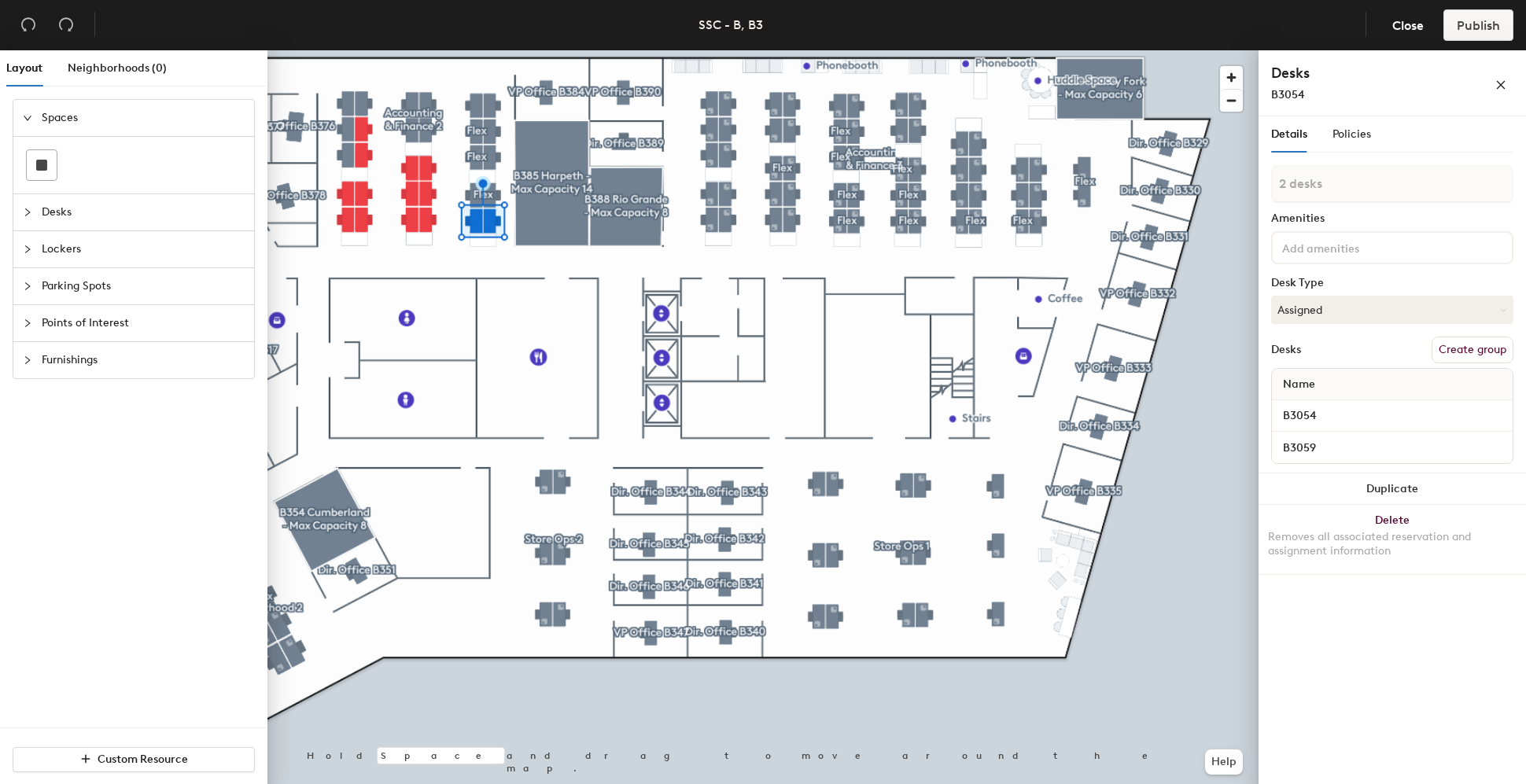
drag, startPoint x: 1475, startPoint y: 342, endPoint x: 1307, endPoint y: 221, distance: 207.0
click at [1465, 341] on button "Create group" at bounding box center [1472, 350] width 81 height 27
click at [1062, 160] on div "Layout Neighborhoods (0) Spaces Desks Lockers Parking Spots Points of Interest …" at bounding box center [763, 420] width 1526 height 740
type input "Flex"
click at [1465, 339] on button "Create group" at bounding box center [1472, 350] width 81 height 27
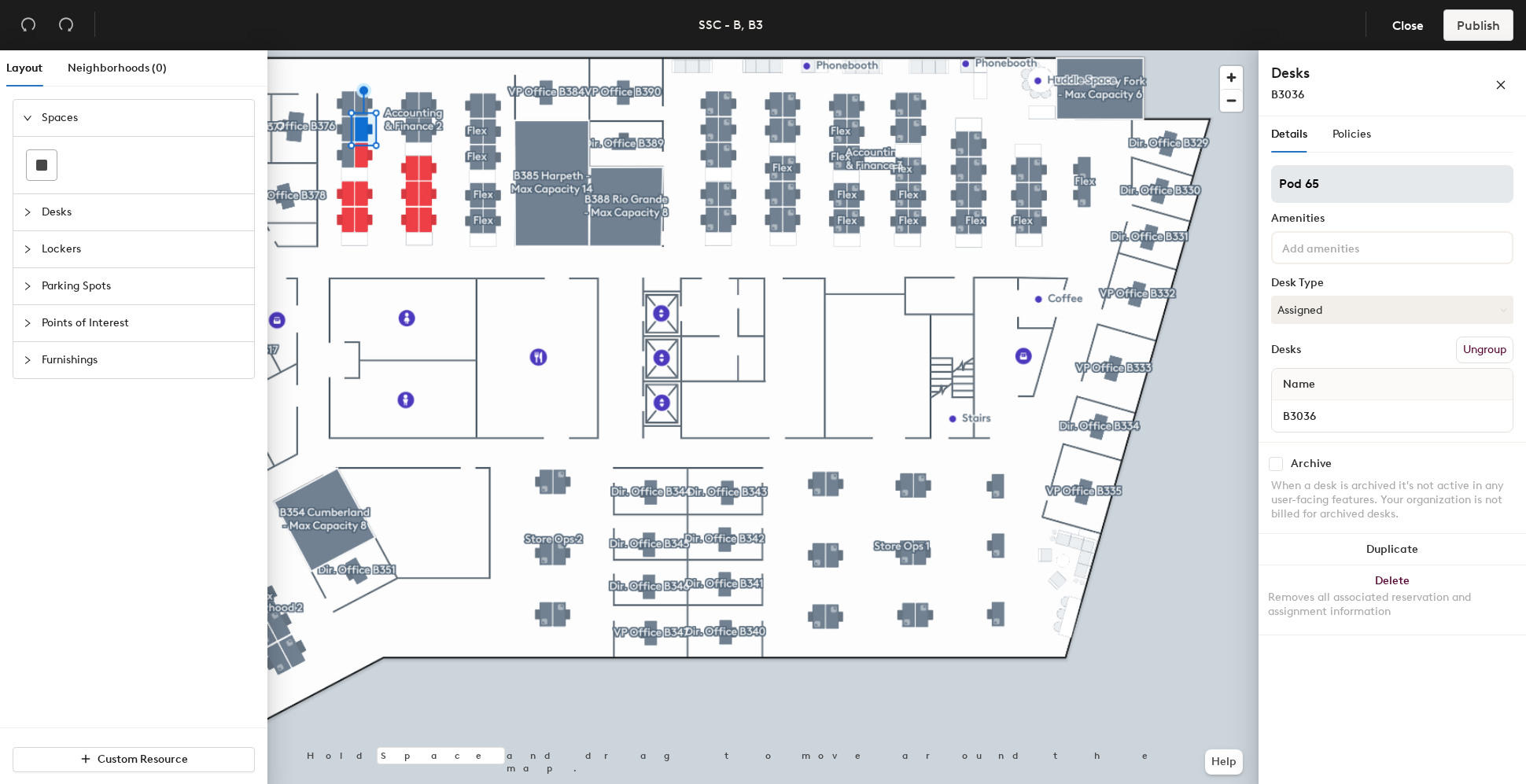
click at [1035, 126] on div "Layout Neighborhoods (0) Spaces Desks Lockers Parking Spots Points of Interest …" at bounding box center [763, 420] width 1526 height 740
type input "Flex"
drag, startPoint x: 1474, startPoint y: 348, endPoint x: 1264, endPoint y: 131, distance: 302.0
click at [1473, 348] on button "Create group" at bounding box center [1472, 350] width 81 height 27
